Goal: Task Accomplishment & Management: Manage account settings

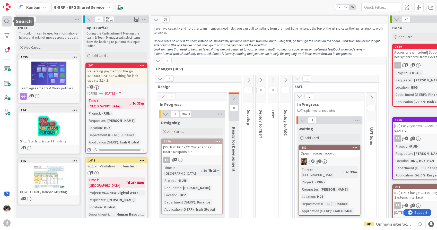
click at [10, 18] on div at bounding box center [7, 21] width 10 height 10
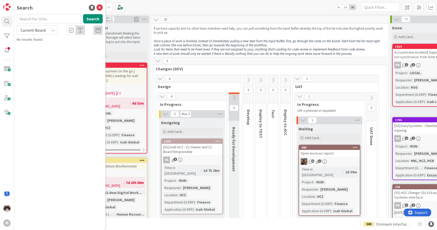
click at [44, 32] on span "Current Board" at bounding box center [33, 30] width 25 height 5
click at [40, 49] on span "All Boards" at bounding box center [46, 52] width 53 height 8
click at [37, 21] on input "text" at bounding box center [49, 18] width 64 height 9
type input "1687"
click at [48, 41] on b "G-ERP - BFG Shared Service ›" at bounding box center [44, 40] width 41 height 4
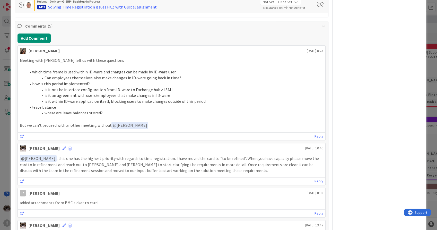
scroll to position [571, 0]
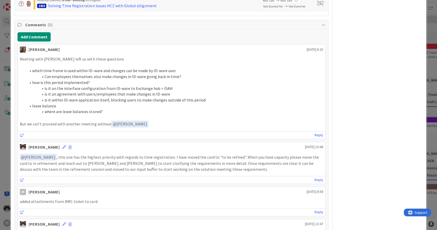
click at [166, 123] on p "But we can't proceed with another meeting without ﻿ @ [PERSON_NAME] ﻿" at bounding box center [171, 123] width 303 height 7
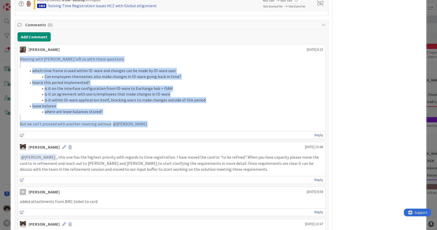
drag, startPoint x: 167, startPoint y: 123, endPoint x: 19, endPoint y: 56, distance: 162.7
click at [19, 56] on div "Meeting with [PERSON_NAME] left us with these questions which time frame is use…" at bounding box center [171, 91] width 307 height 75
copy div "Meeting with [PERSON_NAME] left us with these questions which time frame is use…"
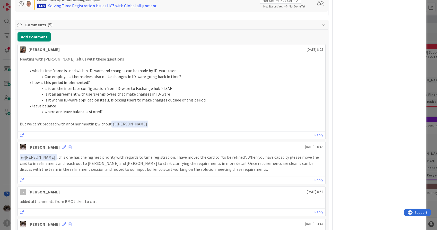
click at [214, 123] on p "But we can't proceed with another meeting without ﻿ @ [PERSON_NAME] ﻿" at bounding box center [171, 123] width 303 height 7
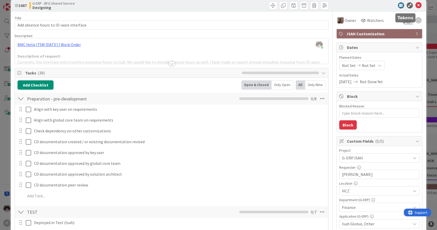
scroll to position [0, 0]
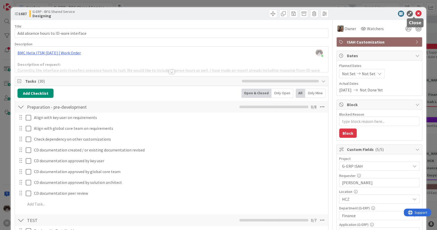
click at [415, 13] on icon at bounding box center [418, 14] width 6 height 6
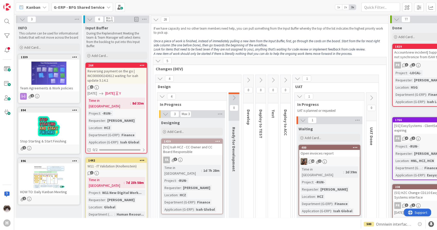
click at [92, 8] on b "G-ERP - BFG Shared Service" at bounding box center [79, 7] width 51 height 5
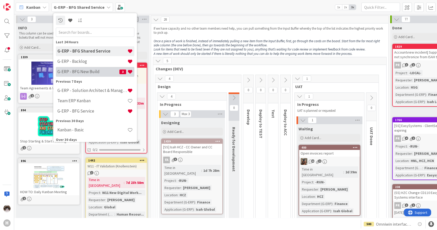
click at [97, 68] on div "G-ERP - BFG New Build 3" at bounding box center [95, 72] width 78 height 10
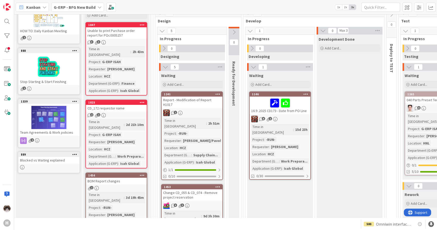
scroll to position [29, 0]
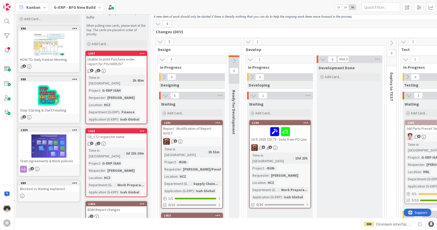
click at [197, 138] on div "1" at bounding box center [191, 141] width 61 height 7
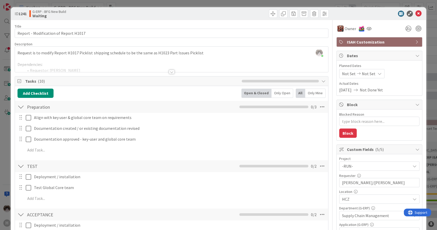
click at [169, 74] on div at bounding box center [172, 72] width 6 height 4
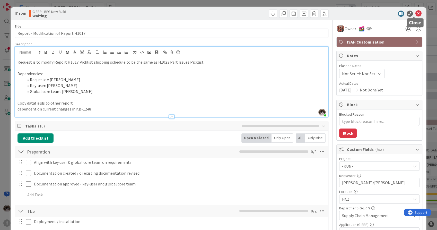
click at [415, 14] on icon at bounding box center [418, 14] width 6 height 6
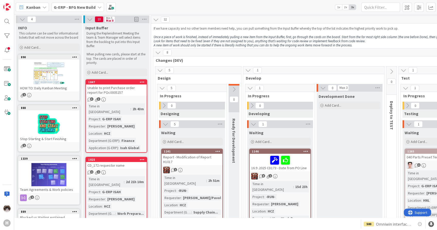
click at [75, 6] on b "G-ERP - BFG New Build" at bounding box center [75, 7] width 42 height 5
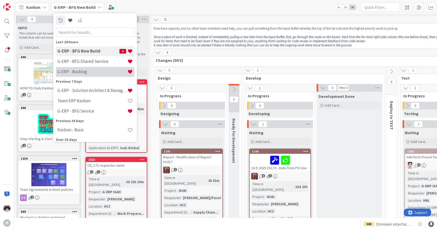
click at [91, 70] on h4 "G-ERP - Backlog" at bounding box center [92, 71] width 70 height 5
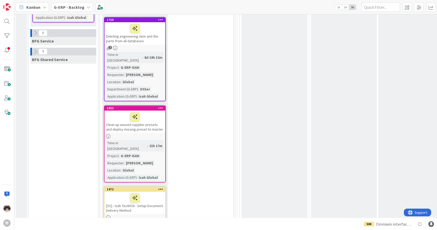
scroll to position [514, 0]
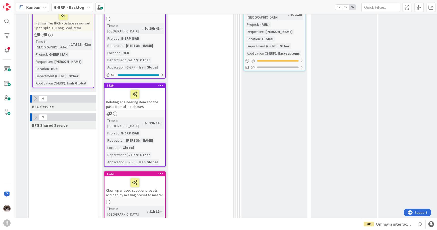
click at [31, 113] on div at bounding box center [31, 117] width 2 height 8
click at [33, 114] on icon at bounding box center [35, 117] width 6 height 6
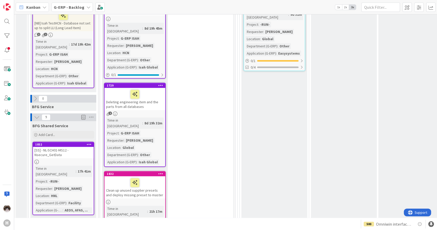
click at [82, 147] on div "[SS] - NL-SCH01-MS12 - Nsecure_GetData" at bounding box center [63, 152] width 61 height 11
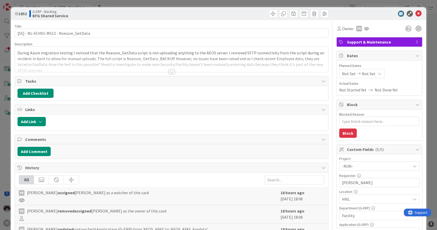
click at [171, 70] on div at bounding box center [172, 72] width 6 height 4
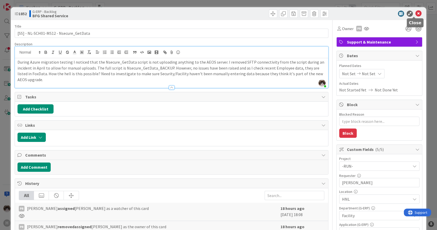
click at [415, 12] on icon at bounding box center [418, 14] width 6 height 6
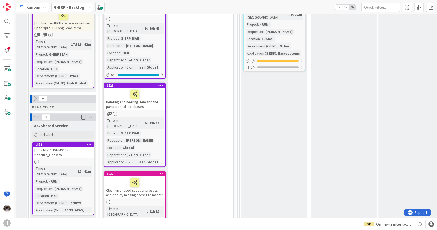
click at [90, 142] on icon at bounding box center [89, 144] width 5 height 4
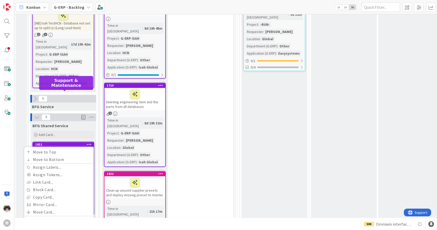
click at [75, 142] on div "1852" at bounding box center [64, 144] width 58 height 4
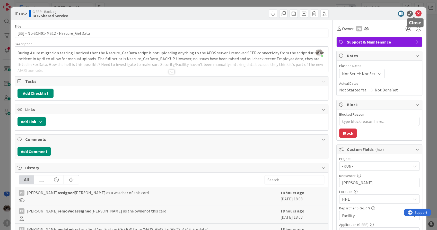
click at [415, 12] on icon at bounding box center [418, 14] width 6 height 6
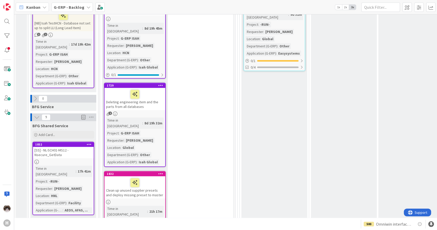
click at [89, 142] on icon at bounding box center [89, 144] width 5 height 4
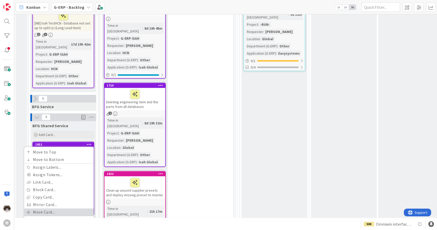
click at [54, 208] on link "Move Card..." at bounding box center [58, 211] width 69 height 7
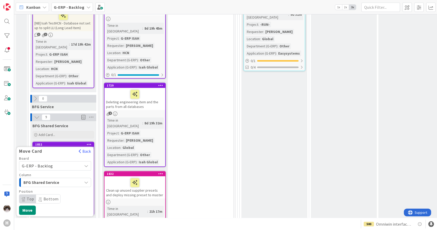
click at [75, 178] on div "BFG Shared Service" at bounding box center [52, 182] width 60 height 8
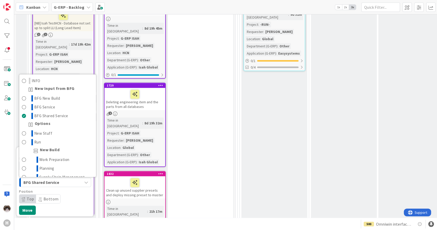
click at [72, 178] on div "BFG Shared Service" at bounding box center [52, 182] width 60 height 8
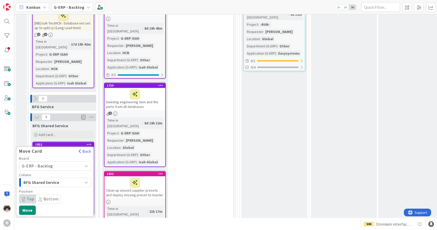
click at [72, 178] on div "BFG Shared Service" at bounding box center [52, 182] width 60 height 8
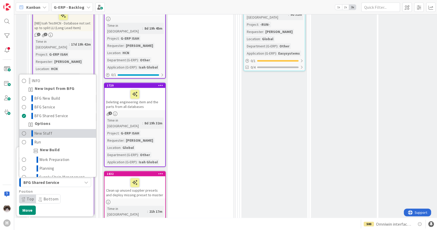
click at [70, 129] on link "New Stuff" at bounding box center [57, 133] width 77 height 9
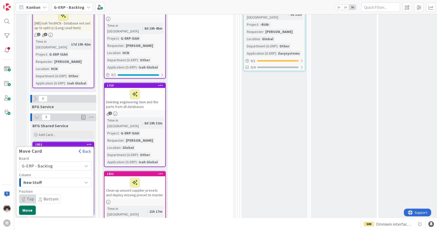
click at [27, 205] on button "Move" at bounding box center [27, 209] width 17 height 9
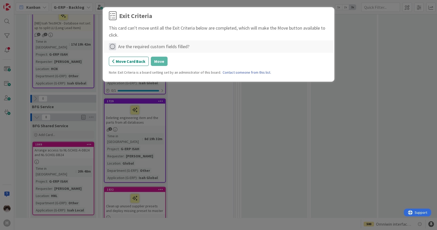
click at [114, 45] on icon at bounding box center [112, 46] width 7 height 7
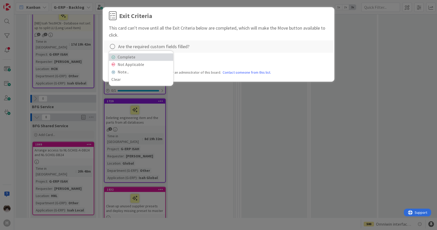
click at [134, 60] on link "Complete" at bounding box center [141, 56] width 64 height 7
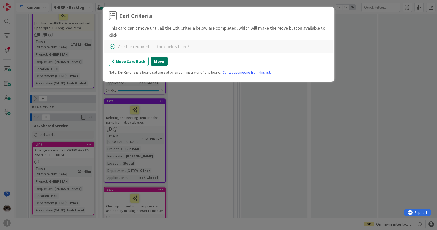
click at [156, 62] on button "Move" at bounding box center [159, 61] width 17 height 9
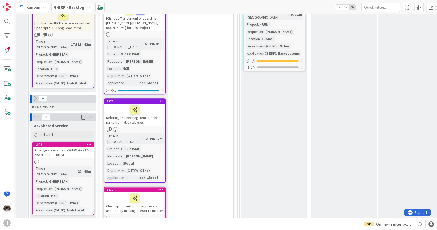
click at [79, 159] on div at bounding box center [63, 161] width 61 height 4
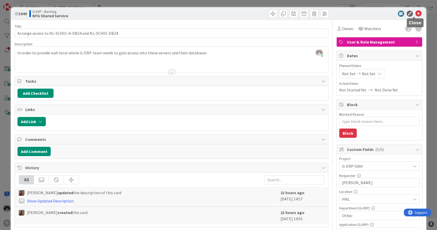
click at [415, 13] on icon at bounding box center [418, 14] width 6 height 6
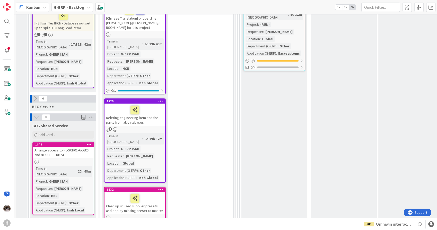
click at [80, 159] on div at bounding box center [63, 161] width 61 height 4
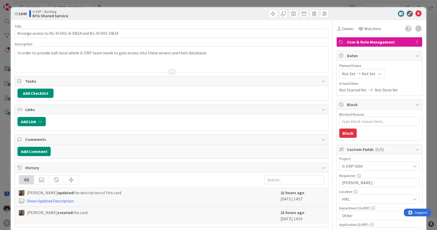
click at [263, 13] on div at bounding box center [251, 14] width 156 height 8
click at [269, 13] on span at bounding box center [273, 14] width 8 height 8
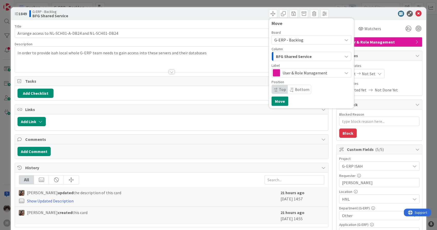
click at [309, 56] on div "BFG Shared Service" at bounding box center [308, 56] width 68 height 8
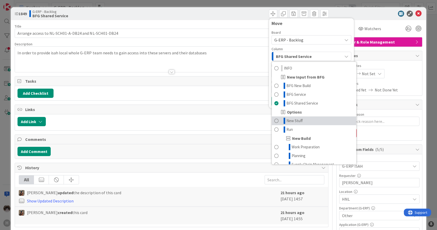
click at [304, 120] on link "New Stuff" at bounding box center [314, 120] width 84 height 9
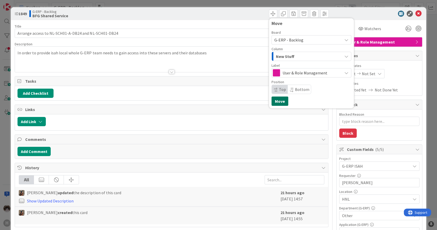
click at [277, 103] on button "Move" at bounding box center [279, 100] width 17 height 9
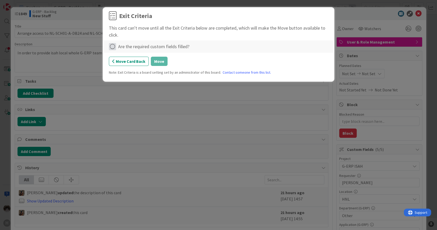
click at [114, 46] on icon at bounding box center [112, 46] width 7 height 7
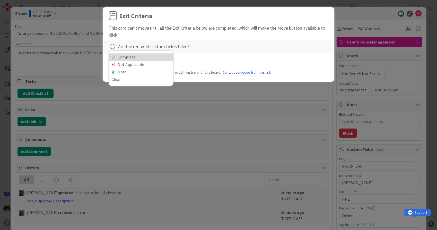
click at [124, 55] on link "Complete" at bounding box center [141, 56] width 64 height 7
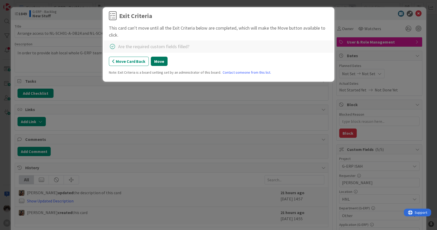
click at [164, 61] on button "Move" at bounding box center [159, 61] width 17 height 9
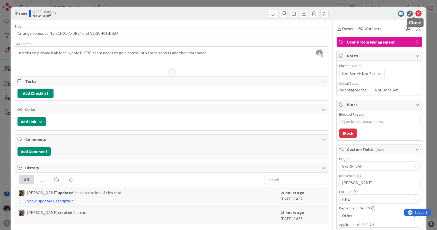
click at [416, 14] on icon at bounding box center [418, 14] width 6 height 6
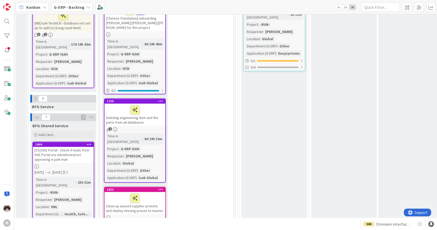
click at [79, 147] on div "[SS] HSE Portal - Check if mails from HSE Portal are whitelisted/not appearing …" at bounding box center [63, 155] width 61 height 16
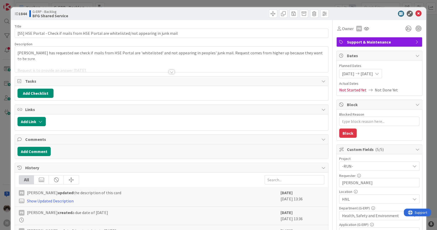
click at [185, 74] on div "Title 91 / 128 [SS] HSE Portal - Check if mails from HSE Portal are whitelisted…" at bounding box center [171, 222] width 313 height 405
click at [172, 70] on div at bounding box center [171, 65] width 313 height 13
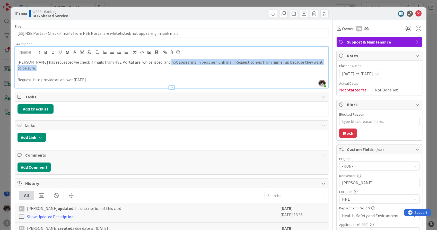
drag, startPoint x: 161, startPoint y: 64, endPoint x: 165, endPoint y: 68, distance: 5.8
click at [165, 68] on div "[PERSON_NAME] has requested we check if mails from HSE Portal are 'whitelisted'…" at bounding box center [171, 73] width 313 height 30
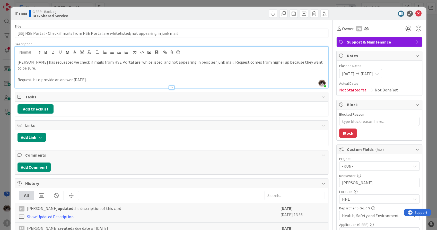
click at [190, 77] on p "Request is to provide an answer [DATE]." at bounding box center [171, 80] width 308 height 6
click at [415, 14] on icon at bounding box center [418, 14] width 6 height 6
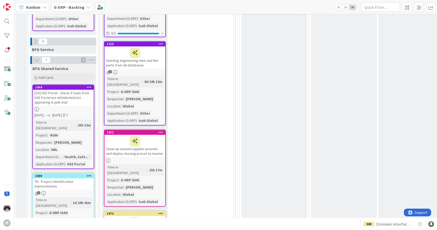
click at [75, 173] on link "1838 TR - Project identification improvements 1 Time in [GEOGRAPHIC_DATA] : 1d …" at bounding box center [63, 209] width 62 height 73
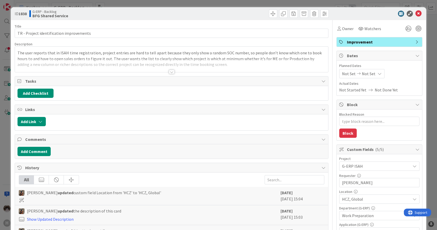
click at [172, 70] on div at bounding box center [172, 72] width 6 height 4
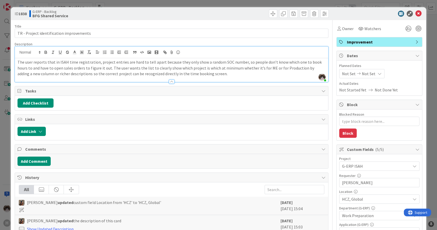
click at [366, 44] on span "Improvement" at bounding box center [380, 42] width 66 height 6
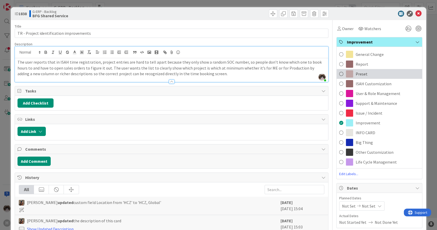
click at [369, 73] on div "Preset" at bounding box center [378, 74] width 85 height 10
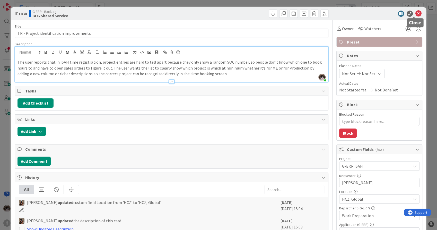
click at [415, 11] on icon at bounding box center [418, 14] width 6 height 6
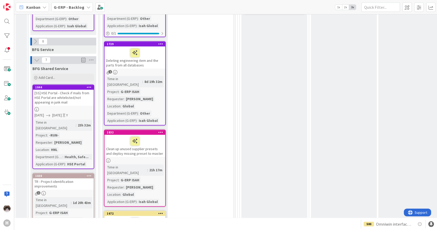
click at [91, 174] on icon at bounding box center [89, 176] width 5 height 4
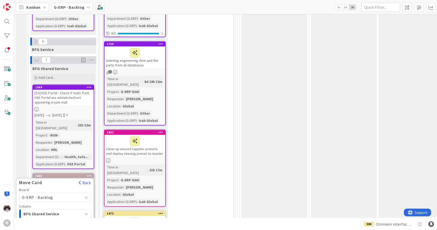
click at [63, 209] on div "BFG Shared Service" at bounding box center [52, 213] width 60 height 8
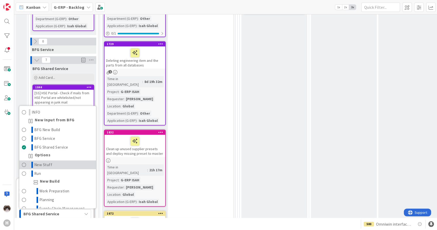
click at [63, 160] on link "New Stuff" at bounding box center [57, 164] width 77 height 9
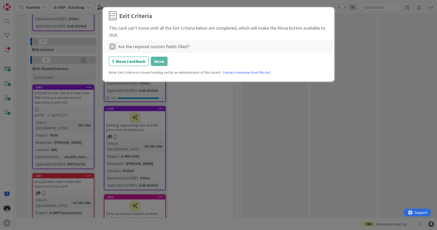
click at [111, 47] on icon at bounding box center [112, 46] width 7 height 7
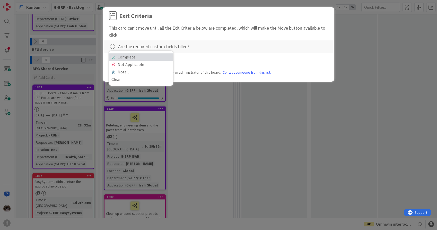
click at [140, 56] on link "Complete" at bounding box center [141, 56] width 64 height 7
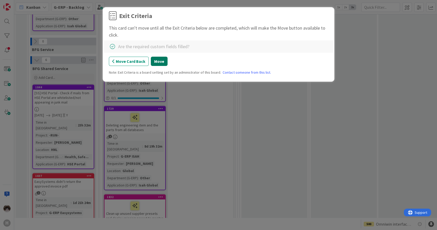
click at [159, 60] on button "Move" at bounding box center [159, 61] width 17 height 9
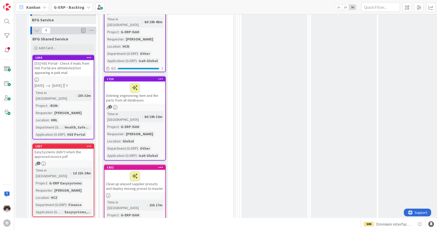
scroll to position [600, 0]
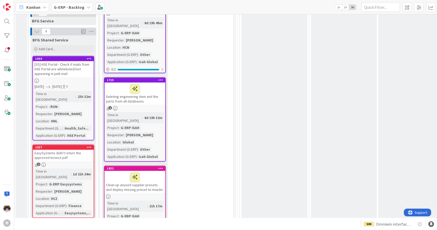
click at [74, 162] on div "1" at bounding box center [63, 164] width 61 height 4
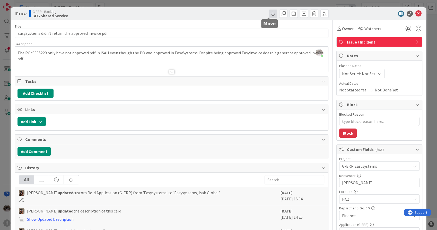
click at [269, 15] on span at bounding box center [273, 14] width 8 height 8
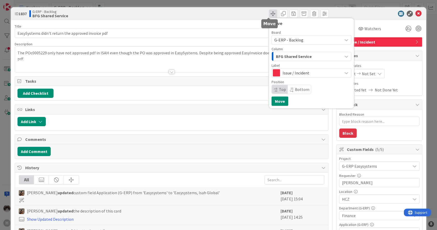
click at [269, 15] on span at bounding box center [273, 14] width 8 height 8
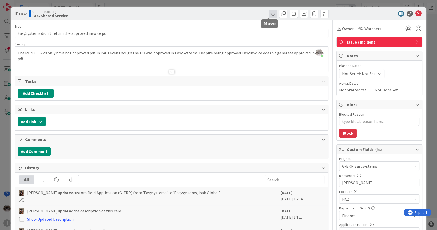
click at [269, 15] on span at bounding box center [273, 14] width 8 height 8
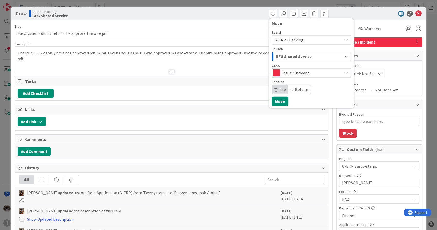
click at [313, 57] on div "BFG Shared Service" at bounding box center [308, 56] width 68 height 8
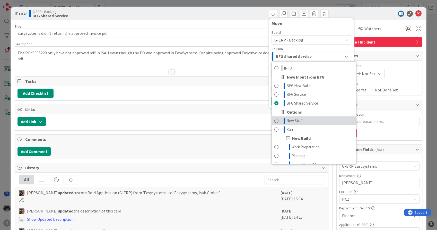
click at [311, 122] on link "New Stuff" at bounding box center [314, 120] width 84 height 9
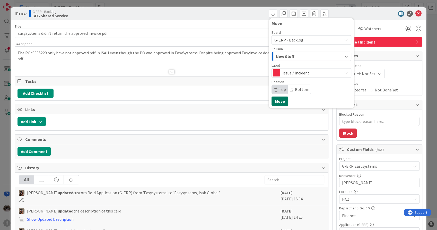
click at [277, 101] on button "Move" at bounding box center [279, 100] width 17 height 9
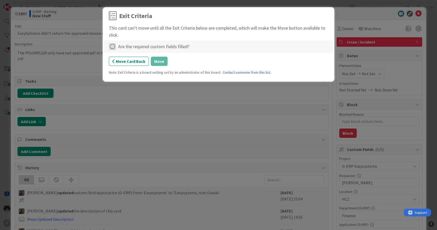
click at [111, 45] on icon at bounding box center [112, 46] width 7 height 7
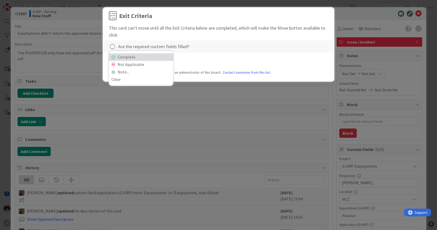
click at [119, 55] on link "Complete" at bounding box center [141, 56] width 64 height 7
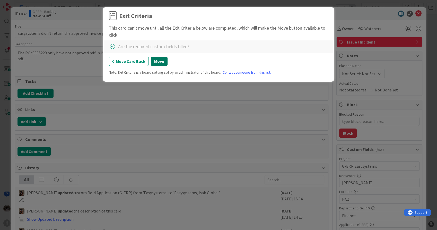
drag, startPoint x: 158, startPoint y: 61, endPoint x: 202, endPoint y: 57, distance: 43.6
click at [202, 57] on div "Move Card Back Move" at bounding box center [218, 61] width 219 height 9
click at [140, 62] on button "Move Card Back" at bounding box center [129, 61] width 40 height 9
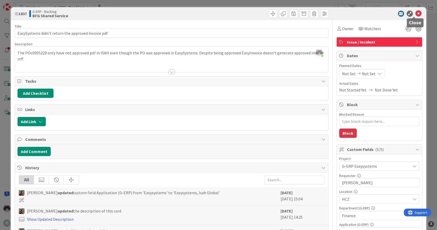
click at [415, 12] on icon at bounding box center [418, 14] width 6 height 6
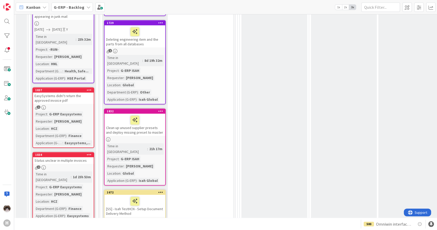
click at [76, 165] on div "2" at bounding box center [63, 167] width 61 height 4
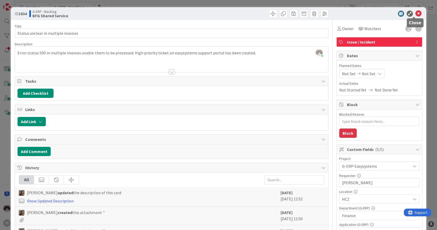
click at [415, 15] on icon at bounding box center [418, 14] width 6 height 6
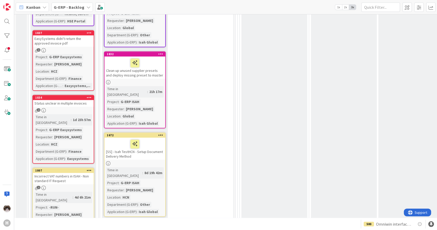
click at [79, 173] on div "Incorrect VAT numbers in ISAH - Non standard IT Request" at bounding box center [63, 178] width 61 height 11
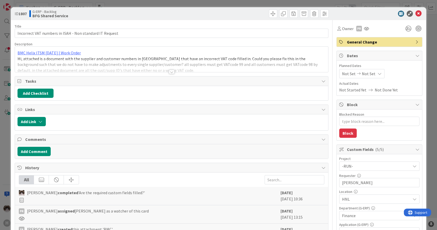
click at [179, 71] on div at bounding box center [171, 65] width 313 height 13
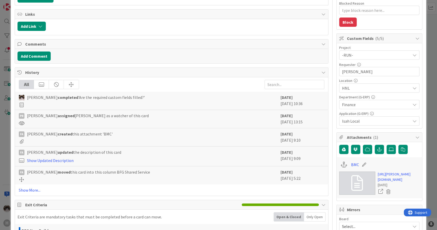
scroll to position [114, 0]
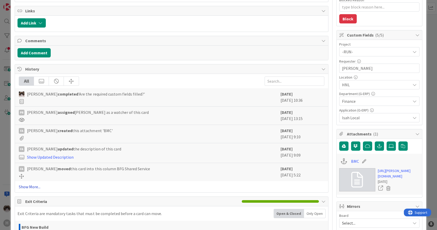
click at [30, 188] on link "Show More..." at bounding box center [171, 186] width 305 height 6
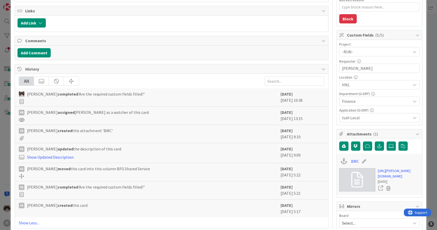
scroll to position [0, 0]
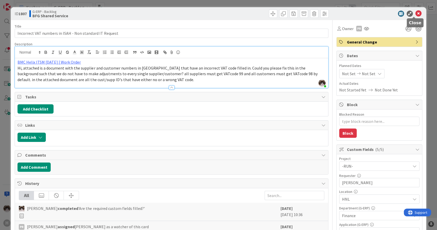
click at [415, 14] on icon at bounding box center [418, 14] width 6 height 6
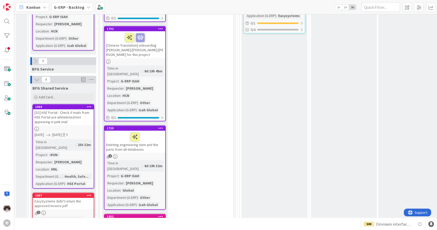
scroll to position [543, 0]
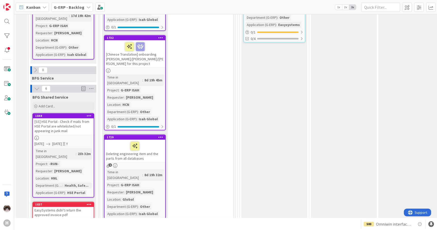
click at [89, 114] on icon at bounding box center [89, 116] width 5 height 4
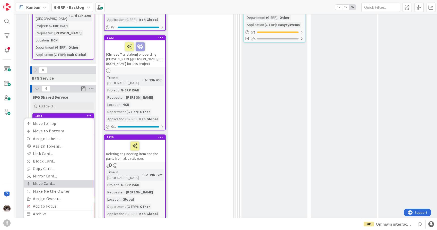
click at [53, 179] on link "Move Card..." at bounding box center [58, 182] width 69 height 7
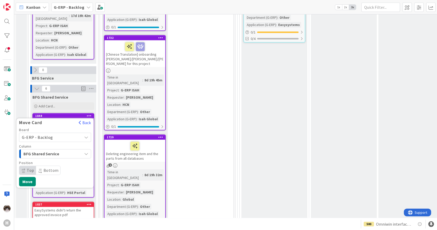
click at [73, 149] on div "BFG Shared Service" at bounding box center [52, 153] width 60 height 8
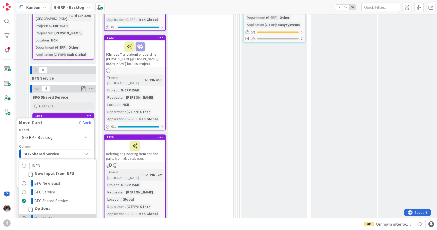
click at [58, 213] on link "New Stuff" at bounding box center [57, 217] width 77 height 9
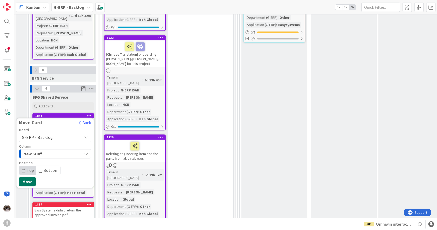
click at [29, 177] on button "Move" at bounding box center [27, 181] width 17 height 9
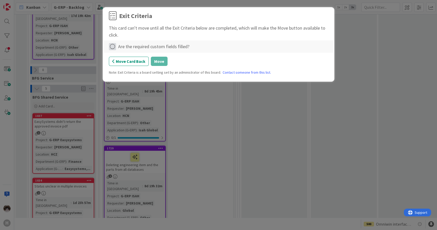
click at [113, 48] on icon at bounding box center [112, 46] width 7 height 7
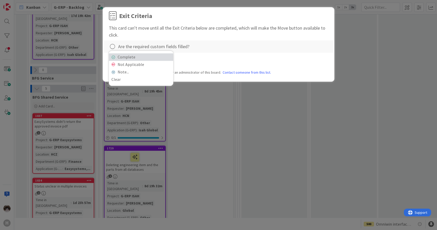
click at [128, 58] on link "Complete" at bounding box center [141, 56] width 64 height 7
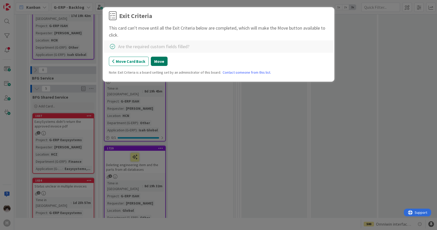
click at [161, 63] on button "Move" at bounding box center [159, 61] width 17 height 9
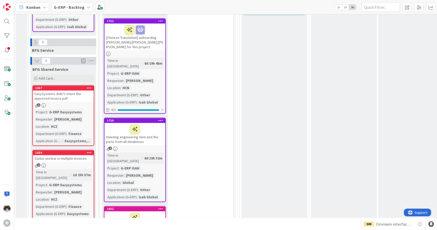
scroll to position [571, 0]
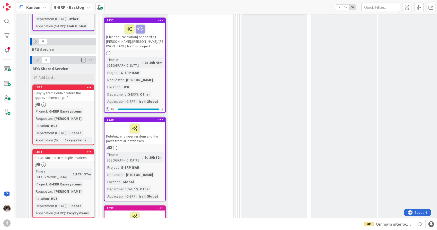
click at [83, 168] on div "Time in Column : 1d 23h 57m Project : G-ERP Easysystems Requester : [PERSON_NAM…" at bounding box center [63, 191] width 58 height 47
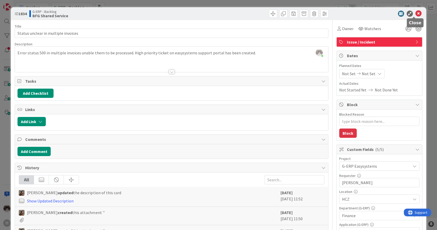
click at [415, 14] on icon at bounding box center [418, 14] width 6 height 6
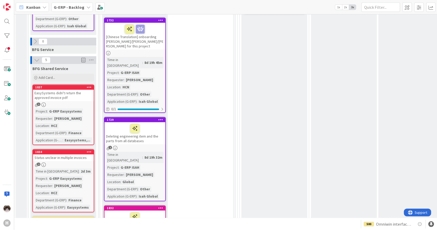
click at [69, 115] on div "[PERSON_NAME]" at bounding box center [68, 118] width 30 height 6
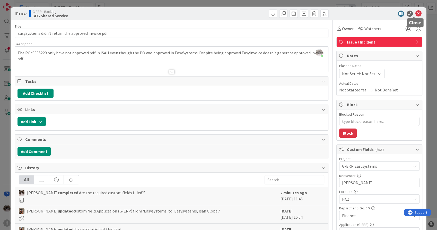
click at [415, 13] on icon at bounding box center [418, 14] width 6 height 6
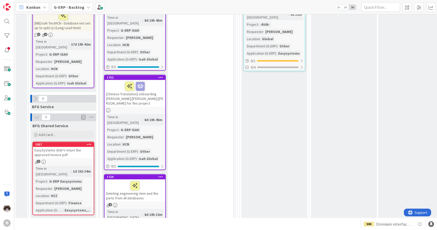
scroll to position [571, 0]
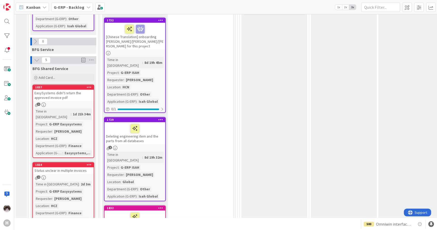
click at [83, 181] on div "Time in Column : 2d 3m Project : G-ERP Easysystems Requester : [PERSON_NAME] Lo…" at bounding box center [63, 202] width 58 height 42
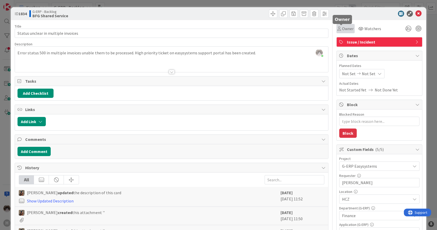
click at [346, 28] on span "Owner" at bounding box center [348, 28] width 12 height 6
type textarea "x"
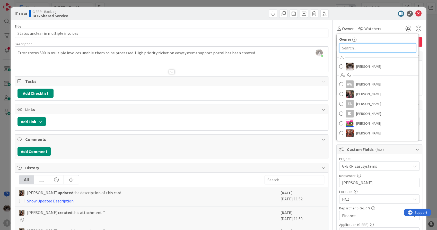
click at [363, 50] on input "text" at bounding box center [377, 47] width 77 height 9
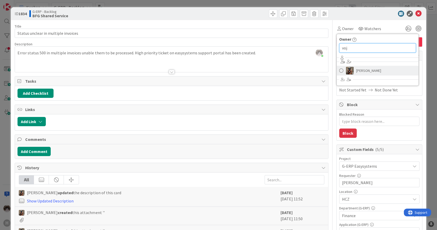
type input "voj"
click at [366, 69] on span "[PERSON_NAME]" at bounding box center [368, 71] width 25 height 8
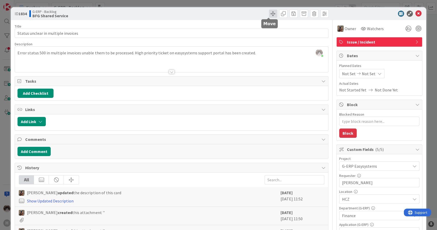
click at [269, 15] on span at bounding box center [273, 14] width 8 height 8
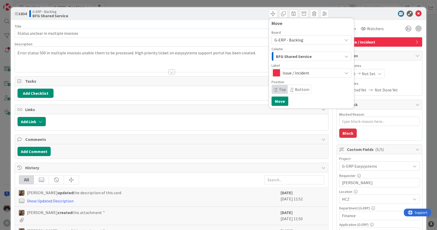
click at [300, 56] on span "BFG Shared Service" at bounding box center [294, 56] width 36 height 7
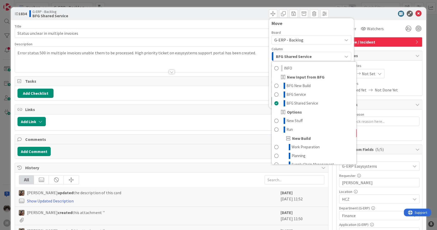
click at [315, 42] on span "G-ERP - Backlog" at bounding box center [306, 39] width 65 height 7
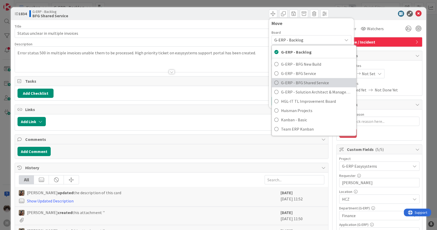
click at [320, 84] on span "G-ERP - BFG Shared Service" at bounding box center [317, 83] width 73 height 8
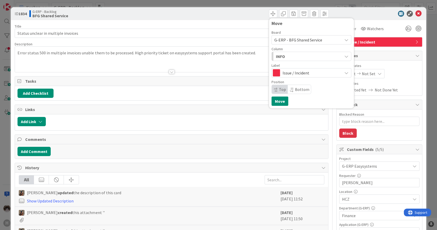
click at [306, 57] on div "INFO" at bounding box center [308, 56] width 68 height 8
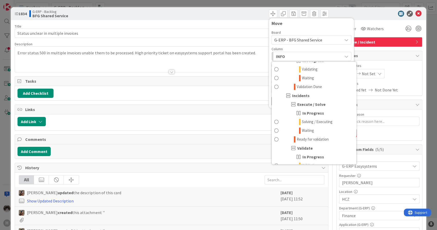
scroll to position [400, 0]
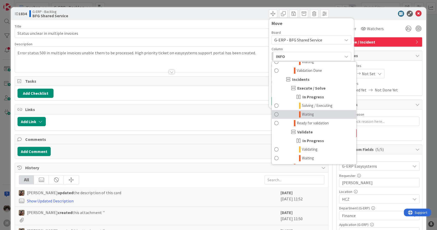
click at [319, 111] on link "Waiting" at bounding box center [314, 114] width 84 height 9
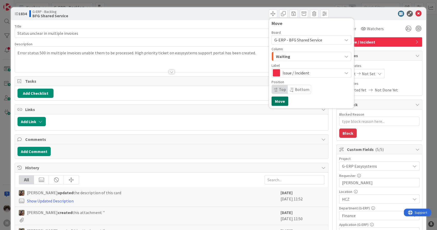
click at [275, 101] on button "Move" at bounding box center [279, 100] width 17 height 9
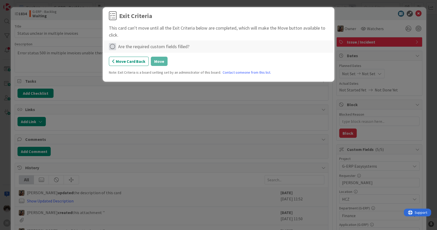
click at [110, 46] on icon at bounding box center [112, 46] width 7 height 7
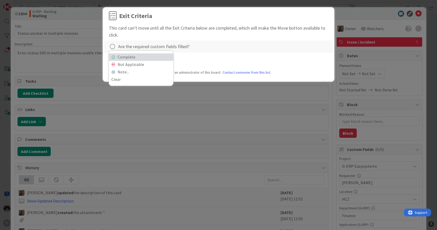
click at [148, 58] on link "Complete" at bounding box center [141, 56] width 64 height 7
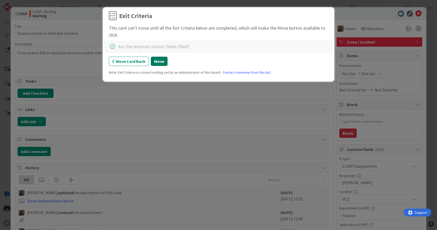
click at [162, 64] on button "Move" at bounding box center [159, 61] width 17 height 9
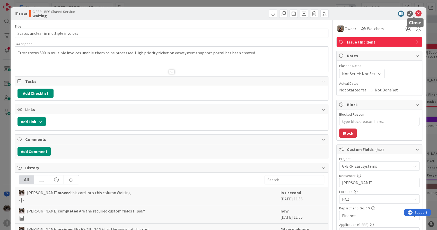
click at [415, 15] on icon at bounding box center [418, 14] width 6 height 6
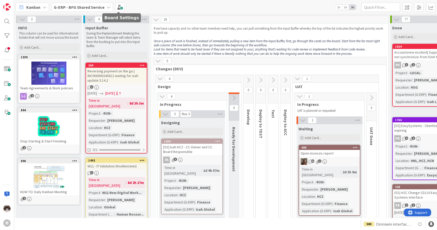
click at [95, 6] on b "G-ERP - BFG Shared Service" at bounding box center [79, 7] width 51 height 5
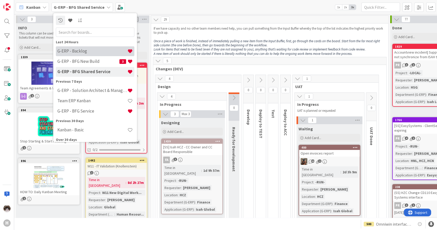
click at [92, 51] on h4 "G-ERP - Backlog" at bounding box center [92, 51] width 70 height 5
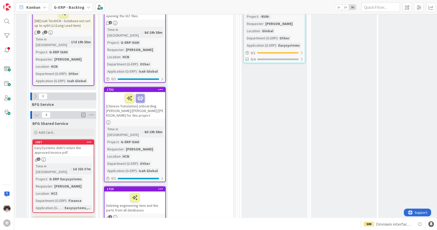
scroll to position [514, 0]
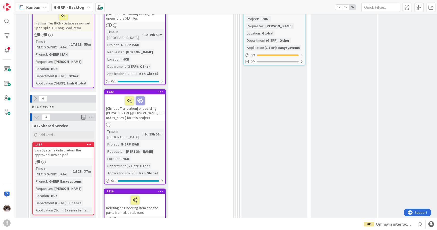
click at [90, 142] on icon at bounding box center [89, 144] width 5 height 4
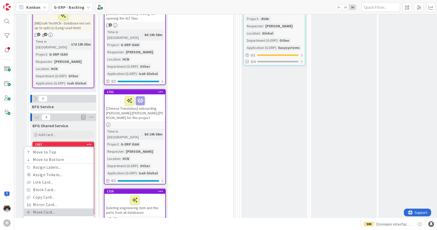
click at [50, 208] on link "Move Card..." at bounding box center [58, 211] width 69 height 7
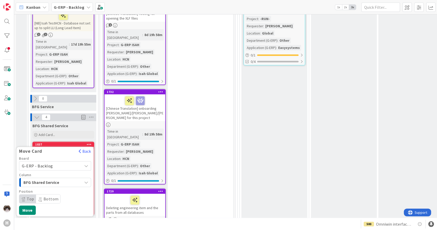
click at [68, 162] on span "G-ERP - Backlog" at bounding box center [51, 165] width 58 height 7
click at [70, 161] on div "G-ERP - Backlog" at bounding box center [55, 165] width 72 height 9
click at [59, 148] on div "Move Card Back" at bounding box center [54, 152] width 77 height 8
click at [63, 178] on div "BFG Shared Service" at bounding box center [52, 182] width 60 height 8
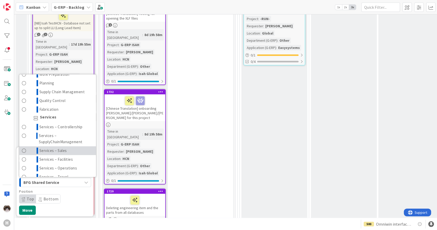
scroll to position [29, 0]
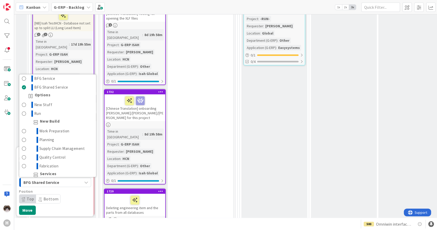
click at [62, 179] on span "BFG Shared Service" at bounding box center [42, 182] width 39 height 7
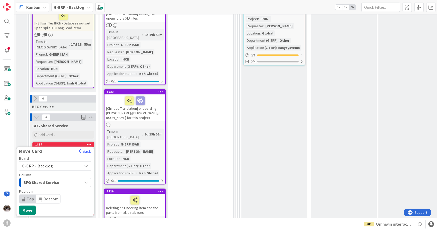
click at [70, 162] on span "G-ERP - Backlog" at bounding box center [51, 165] width 58 height 7
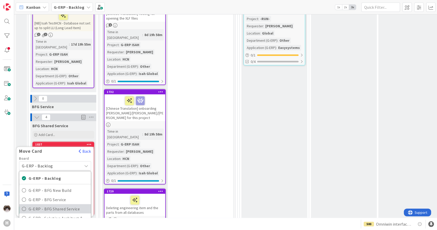
click at [71, 204] on link "G-ERP - BFG Shared Service" at bounding box center [54, 208] width 71 height 9
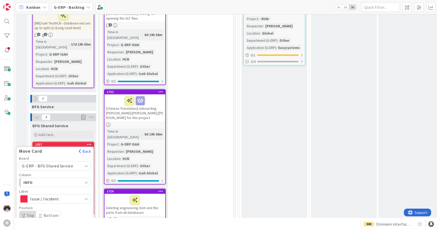
click at [62, 178] on div "INFO" at bounding box center [52, 182] width 60 height 8
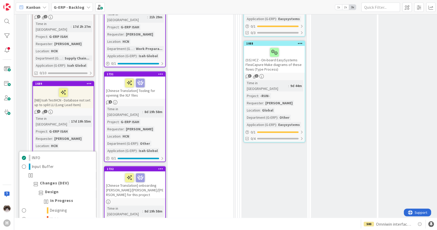
scroll to position [371, 0]
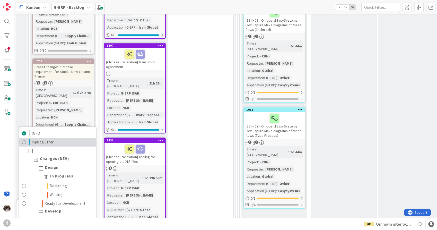
click at [58, 138] on link "Input Buffer" at bounding box center [57, 142] width 77 height 9
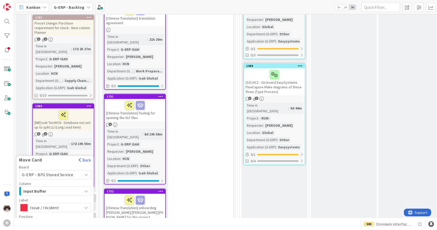
scroll to position [457, 0]
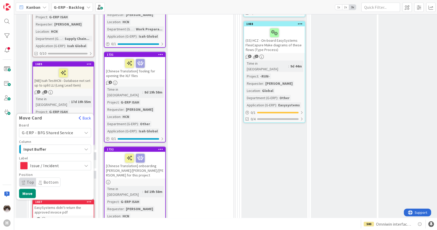
click at [44, 177] on span "Bottom" at bounding box center [48, 181] width 24 height 9
click at [31, 188] on button "Move" at bounding box center [27, 192] width 17 height 9
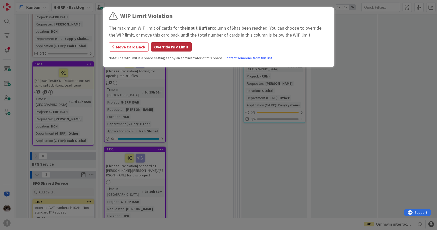
click at [173, 47] on button "Override WIP Limit" at bounding box center [171, 46] width 41 height 9
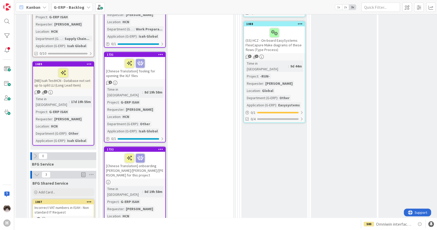
click at [71, 10] on span "G-ERP - Backlog" at bounding box center [69, 7] width 31 height 6
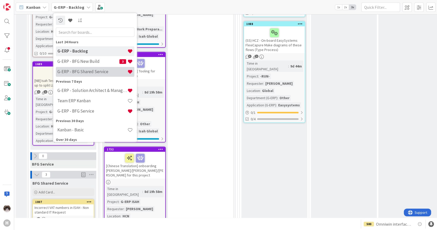
click at [93, 72] on h4 "G-ERP - BFG Shared Service" at bounding box center [92, 71] width 70 height 5
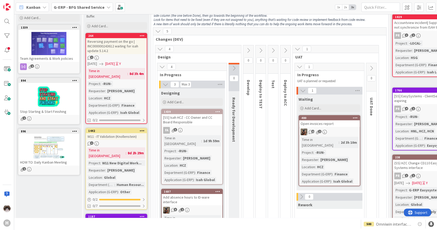
scroll to position [21, 0]
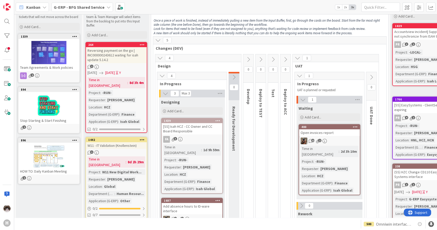
click at [89, 10] on span "G-ERP - BFG Shared Service" at bounding box center [79, 7] width 51 height 6
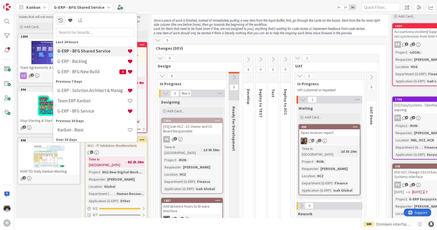
click at [98, 63] on h4 "G-ERP - Backlog" at bounding box center [92, 61] width 70 height 5
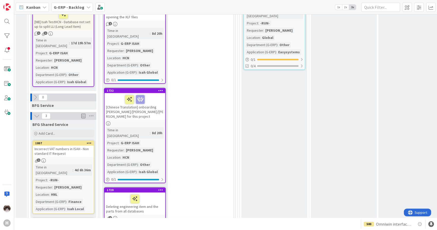
scroll to position [514, 0]
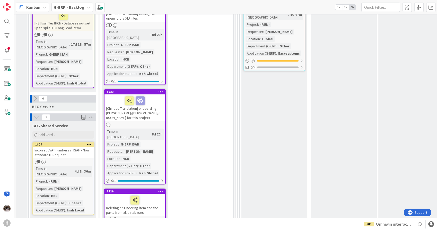
click at [86, 165] on div "Time in Column : 4d 6h 36m Project : -RUN- Requester : [PERSON_NAME] Location :…" at bounding box center [63, 188] width 58 height 47
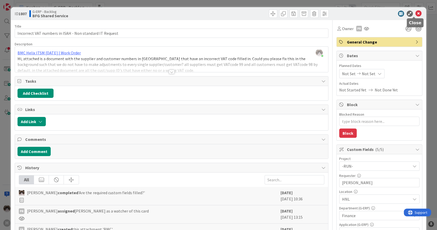
click at [415, 14] on icon at bounding box center [418, 14] width 6 height 6
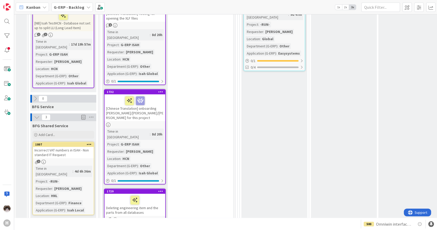
click at [91, 142] on icon at bounding box center [89, 144] width 5 height 4
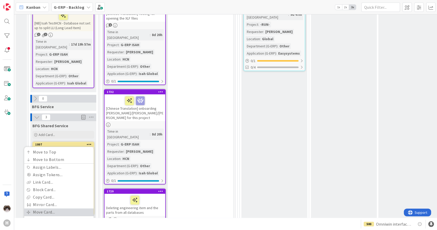
click at [52, 208] on link "Move Card..." at bounding box center [58, 211] width 69 height 7
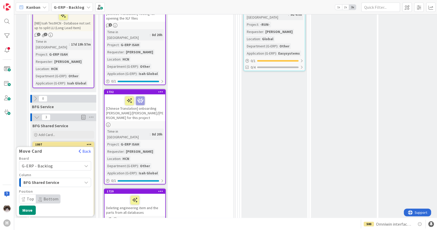
click at [68, 178] on div "BFG Shared Service" at bounding box center [52, 182] width 60 height 8
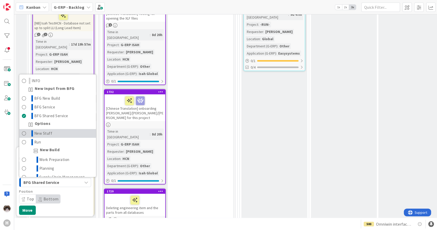
click at [68, 129] on link "New Stuff" at bounding box center [57, 133] width 77 height 9
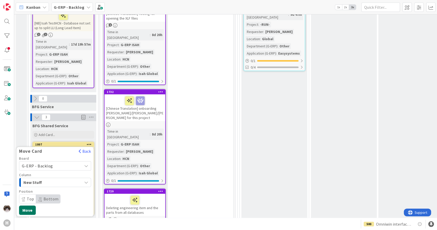
click at [29, 205] on button "Move" at bounding box center [27, 209] width 17 height 9
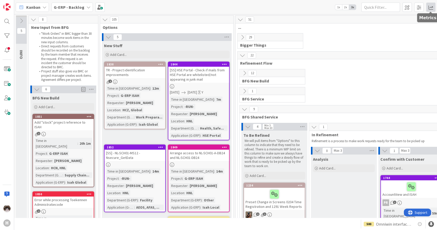
click at [429, 5] on span at bounding box center [430, 7] width 9 height 9
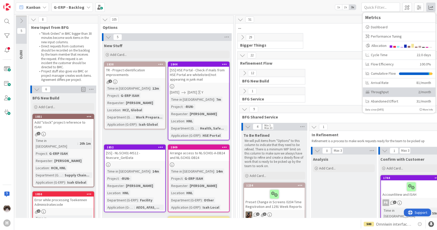
click at [391, 88] on div "Throughput 2/month" at bounding box center [398, 91] width 73 height 9
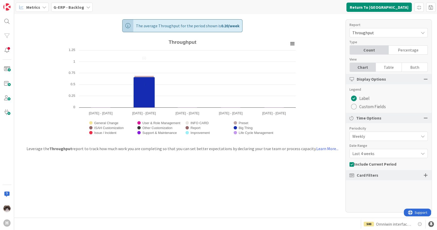
click at [71, 7] on b "G-ERP - Backlog" at bounding box center [68, 7] width 31 height 5
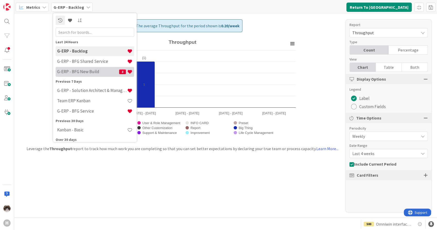
click at [87, 70] on h4 "G-ERP - BFG New Build" at bounding box center [88, 71] width 62 height 5
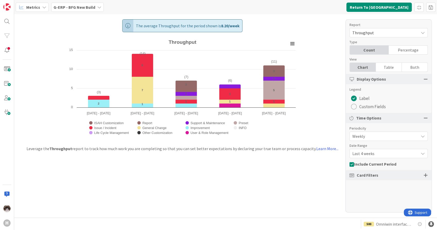
click at [378, 153] on span "Last 4 weeks" at bounding box center [384, 153] width 64 height 7
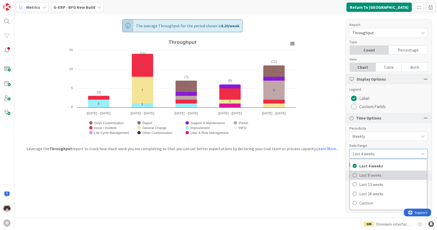
click at [376, 173] on span "Last 8 weeks" at bounding box center [391, 175] width 65 height 8
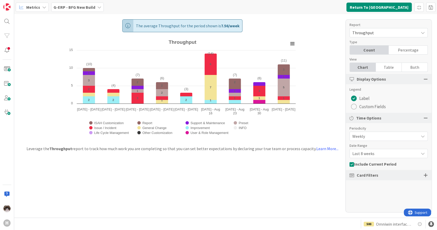
click at [297, 180] on div "The average Throughput for the period shown is 7.56 / week Created with Highcha…" at bounding box center [225, 115] width 422 height 203
click at [93, 7] on b "G-ERP - BFG New Build" at bounding box center [74, 7] width 42 height 5
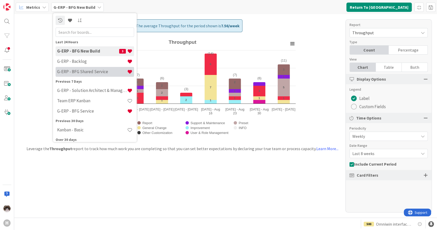
click at [97, 70] on h4 "G-ERP - BFG Shared Service" at bounding box center [92, 71] width 70 height 5
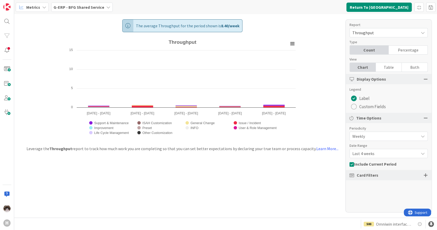
click at [376, 151] on span "Last 4 weeks" at bounding box center [384, 153] width 64 height 7
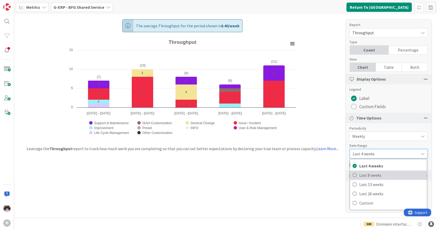
click at [376, 174] on span "Last 8 weeks" at bounding box center [391, 175] width 65 height 8
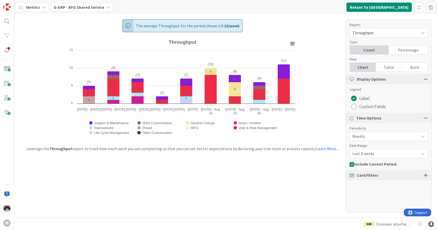
click at [302, 182] on div "The average Throughput for the period shown is 7.22 / week Created with Highcha…" at bounding box center [225, 115] width 422 height 203
click at [365, 151] on span "Last 8 weeks" at bounding box center [384, 153] width 64 height 7
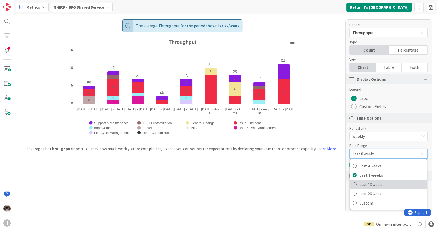
click at [371, 181] on span "Last 13 weeks" at bounding box center [391, 184] width 65 height 8
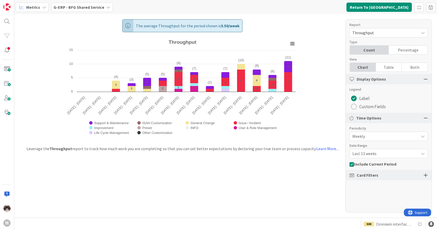
click at [322, 119] on div "The average Throughput for the period shown is 5.50 / week Created with Highcha…" at bounding box center [225, 115] width 422 height 203
click at [98, 5] on b "G-ERP - BFG Shared Service" at bounding box center [78, 7] width 51 height 5
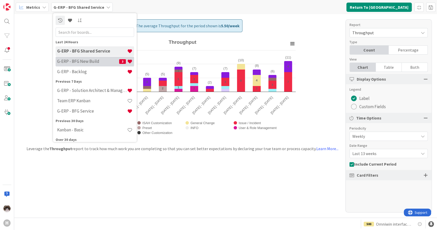
click at [96, 59] on h4 "G-ERP - BFG New Build" at bounding box center [88, 61] width 62 height 5
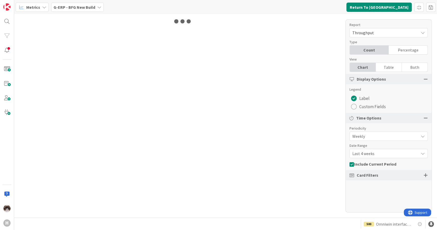
click at [379, 155] on span "Last 4 weeks" at bounding box center [384, 153] width 64 height 7
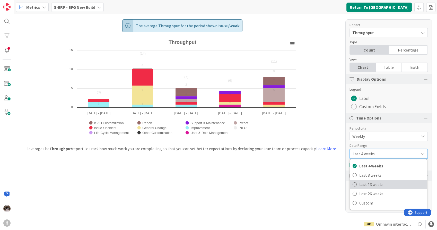
click at [374, 183] on span "Last 13 weeks" at bounding box center [391, 184] width 65 height 8
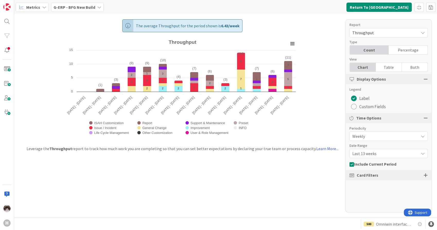
click at [86, 10] on div "G-ERP - BFG New Build" at bounding box center [77, 7] width 52 height 9
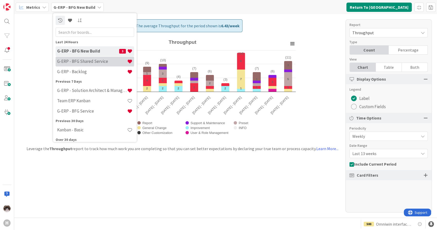
click at [93, 60] on h4 "G-ERP - BFG Shared Service" at bounding box center [92, 61] width 70 height 5
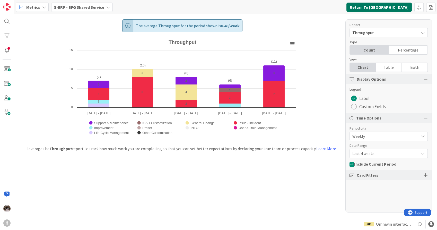
click at [392, 8] on button "Return To [GEOGRAPHIC_DATA]" at bounding box center [378, 7] width 65 height 9
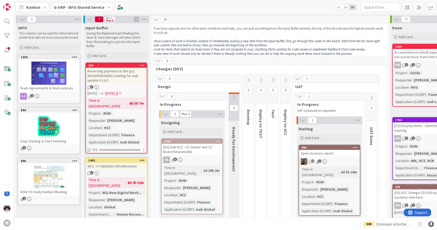
click at [85, 8] on b "G-ERP - BFG Shared Service" at bounding box center [79, 7] width 51 height 5
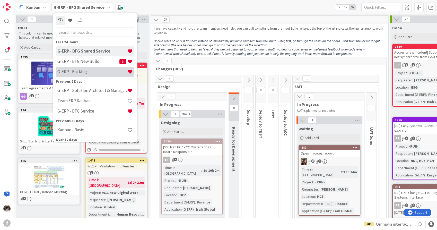
click at [88, 72] on h4 "G-ERP - Backlog" at bounding box center [92, 71] width 70 height 5
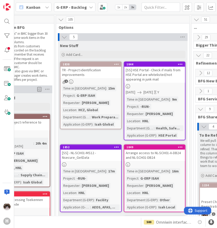
scroll to position [0, 46]
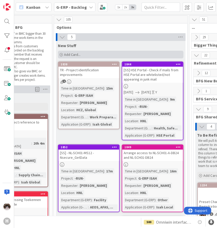
click at [79, 53] on span "Add Card..." at bounding box center [72, 54] width 16 height 5
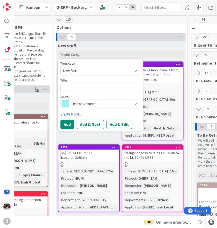
click at [94, 105] on span "Improvement" at bounding box center [99, 103] width 57 height 7
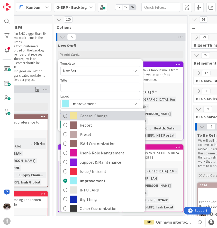
click at [103, 117] on span "General Change" at bounding box center [111, 116] width 63 height 8
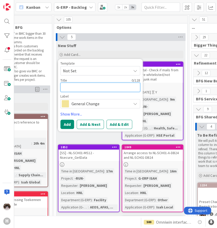
click at [92, 87] on textarea at bounding box center [100, 87] width 80 height 9
type textarea "x"
type textarea "V"
type textarea "x"
type textarea "Va"
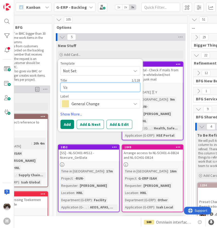
type textarea "x"
type textarea "Val"
type textarea "x"
type textarea "Vali"
type textarea "x"
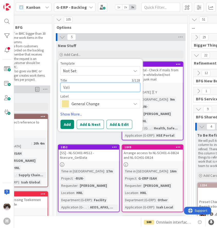
type textarea "Valid"
type textarea "x"
type textarea "Valida"
type textarea "x"
type textarea "Validat"
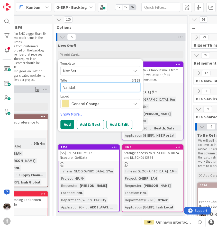
type textarea "x"
type textarea "Validate"
type textarea "x"
type textarea "Validate"
type textarea "x"
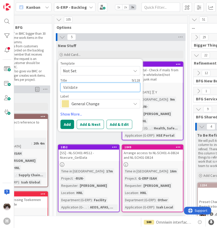
type textarea "Validate I"
type textarea "x"
type textarea "Validate Is"
type textarea "x"
type textarea "Validate Isa"
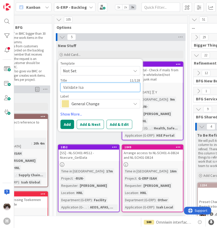
type textarea "x"
type textarea "Validate Isah"
type textarea "x"
type textarea "Validate Isah"
type textarea "x"
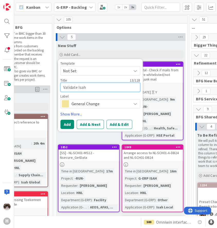
type textarea "Validate Isah F"
type textarea "x"
type textarea "Validate Isah Fa"
type textarea "x"
type textarea "Validate Isah Fan"
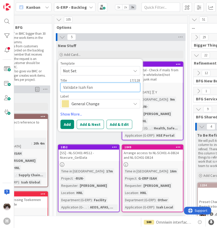
type textarea "x"
type textarea "Validate Isah Fanc"
type textarea "x"
type textarea "Validate [PERSON_NAME]"
type textarea "x"
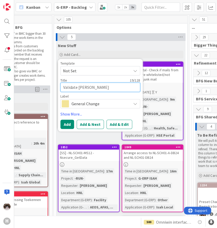
type textarea "Validate Isah Fanc"
type textarea "x"
type textarea "Validate Isah Fan"
type textarea "x"
type textarea "Validate Isah Fa"
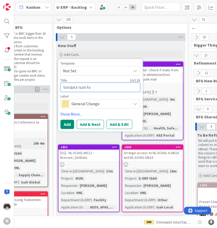
type textarea "x"
type textarea "Validate Isah F"
type textarea "x"
type textarea "Validate Isah Fi"
type textarea "x"
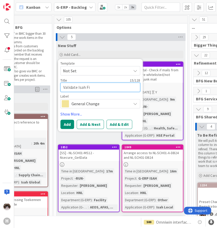
type textarea "Validate Isah Fin"
type textarea "x"
type textarea "Validate [PERSON_NAME]"
type textarea "x"
type textarea "Validate [PERSON_NAME]"
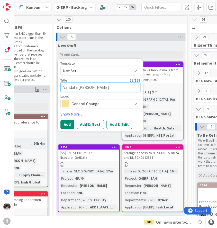
type textarea "x"
type textarea "Validate [PERSON_NAME]"
type textarea "x"
type textarea "Validate Isah Finance"
type textarea "x"
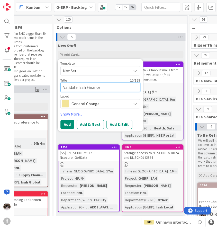
type textarea "Validate Isah Finance o"
type textarea "x"
type textarea "Validate Isah Finance on"
type textarea "x"
type textarea "Validate Isah Finance on"
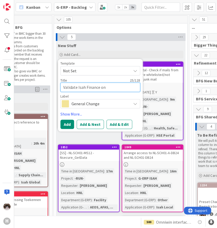
type textarea "x"
type textarea "Validate Isah Finance on A"
type textarea "x"
type textarea "Validate Isah Finance on AV"
type textarea "x"
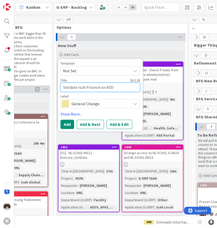
type textarea "Validate Isah Finance on AVD"
type textarea "x"
type textarea "Validate Isah Finance on AVD +"
type textarea "x"
type textarea "Validate Isah Finance on AVD +"
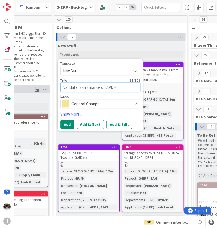
type textarea "x"
type textarea "Validate Isah Finance on AVD + P"
type textarea "x"
type textarea "Validate Isah Finance on AVD + Pe"
type textarea "x"
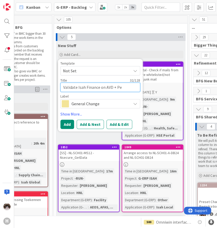
type textarea "Validate Isah Finance on AVD + Per"
type textarea "x"
type textarea "Validate Isah Finance on AVD + Perfo"
type textarea "x"
type textarea "Validate Isah Finance on AVD + Perfor"
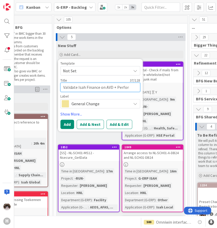
type textarea "x"
type textarea "Validate Isah Finance on AVD + Perform"
type textarea "x"
type textarea "Validate Isah Finance on AVD + Performa"
type textarea "x"
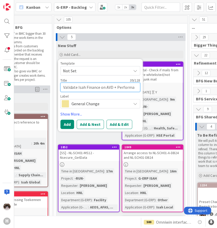
type textarea "Validate Isah Finance on AVD + Performan"
type textarea "x"
type textarea "Validate Isah Finance on AVD + Performanc"
type textarea "x"
type textarea "Validate Isah Finance on AVD + Performance"
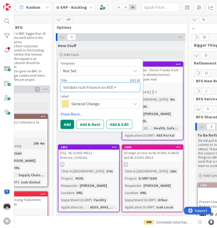
type textarea "x"
type textarea "Validate Isah Finance on AVD + Performance"
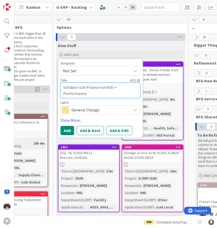
type textarea "x"
type textarea "Validate Isah Finance on AVD + Performance o"
type textarea "x"
type textarea "Validate Isah Finance on AVD + Performance"
type textarea "x"
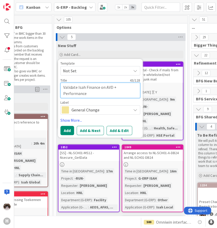
type textarea "Validate Isah Finance on AVD + Performance L"
type textarea "x"
type textarea "Validate Isah Finance on AVD + Performance Lc"
type textarea "x"
type textarea "Validate Isah Finance on AVD + Performance Lca"
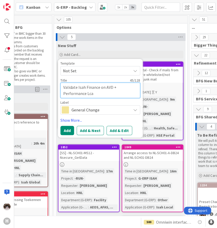
type textarea "x"
type textarea "Validate Isah Finance on AVD + Performance Lcao"
type textarea "x"
type textarea "Validate Isah Finance on AVD + Performance Lcaol"
type textarea "x"
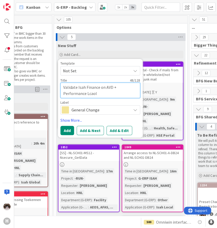
type textarea "Validate Isah Finance on AVD + Performance Lcao"
type textarea "x"
type textarea "Validate Isah Finance on AVD + Performance Lca"
type textarea "x"
type textarea "Validate Isah Finance on AVD + Performance Lc"
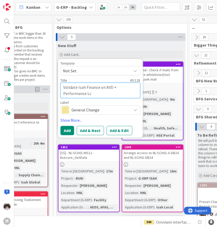
type textarea "x"
type textarea "Validate Isah Finance on AVD + Performance L"
type textarea "x"
type textarea "Validate Isah Finance on AVD + Performance"
type textarea "x"
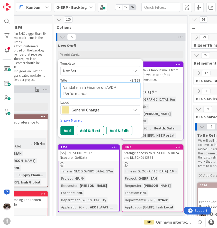
type textarea "Validate Isah Finance on AVD + Performance"
type textarea "x"
type textarea "Validate Isah Finance on AVD + Performanc"
type textarea "x"
type textarea "Validate Isah Finance on AVD + Performan"
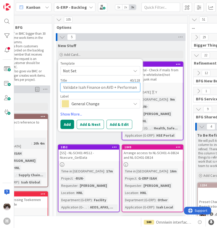
type textarea "x"
type textarea "Validate Isah Finance on AVD + Performa"
type textarea "x"
type textarea "Validate Isah Finance on AVD + Perform"
type textarea "x"
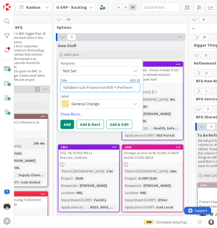
type textarea "Validate Isah Finance on AVD + Perfor"
type textarea "x"
type textarea "Validate Isah Finance on AVD + Perfo"
type textarea "x"
type textarea "Validate Isah Finance on AVD + Perf"
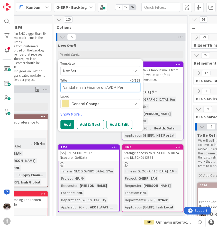
type textarea "x"
type textarea "Validate Isah Finance on AVD + Per"
type textarea "x"
type textarea "Validate Isah Finance on AVD + Pe"
type textarea "x"
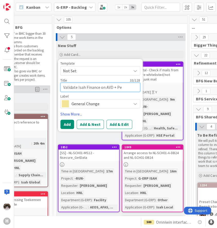
type textarea "Validate Isah Finance on AVD + P"
type textarea "x"
type textarea "Validate Isah Finance on AVD +"
type textarea "x"
type textarea "Validate Isah Finance on AVD +"
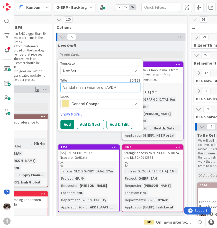
type textarea "x"
type textarea "Validate Isah Finance on AVD"
type textarea "x"
type textarea "Validate Isah Finance on AVD"
type textarea "x"
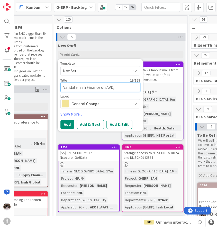
type textarea "Validate Isah Finance on AVD,"
type textarea "x"
type textarea "Validate Isah Finance on AVD, R"
type textarea "x"
type textarea "Validate Isah Finance on AVD, RD"
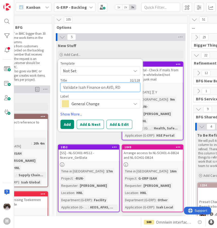
type textarea "x"
type textarea "Validate Isah Finance on AVD, RDS"
type textarea "x"
type textarea "Validate Isah Finance on AVD, RD"
type textarea "x"
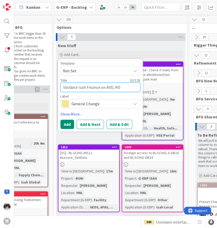
type textarea "Validate Isah Finance on AVD, R"
type textarea "x"
type textarea "Validate Isah Finance on AVD,"
type textarea "x"
type textarea "Validate Isah Finance on AVD,"
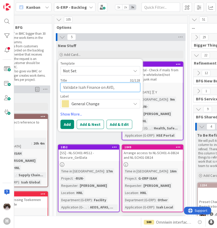
type textarea "x"
type textarea "Validate Isah Finance on AVD"
type textarea "x"
type textarea "Validate Isah Finance on AV"
type textarea "x"
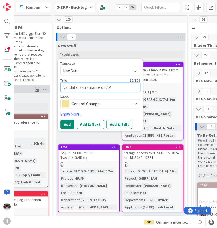
type textarea "Validate Isah Finance on A"
type textarea "x"
type textarea "Validate Isah Finance on"
type textarea "x"
type textarea "Validate Isah Finance on"
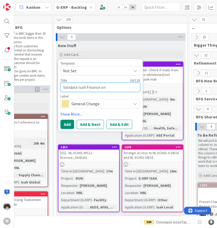
type textarea "x"
type textarea "Validate Isah Finance o"
type textarea "x"
type textarea "Validate Isah Finance"
type textarea "x"
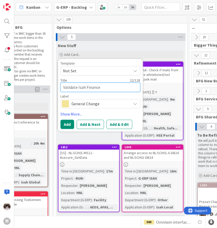
type textarea "Validate Isah Finance"
type textarea "x"
type textarea "Validate Isah Finance"
type textarea "x"
type textarea "Validate Isah Finance W"
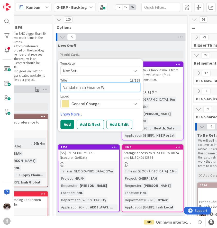
type textarea "x"
type textarea "Validate Isah Finance W1"
type textarea "x"
type textarea "Validate Isah Finance W11"
type textarea "x"
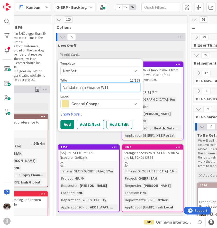
type textarea "Validate Isah Finance W11"
type textarea "x"
type textarea "Validate Isah Finance W11 +"
type textarea "x"
type textarea "Validate Isah Finance W11 +"
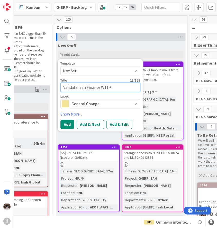
type textarea "x"
click at [69, 123] on button "Add" at bounding box center [67, 124] width 14 height 9
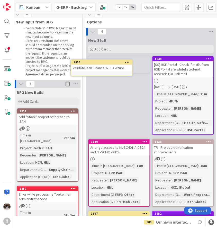
scroll to position [0, 14]
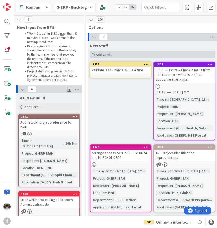
click at [115, 53] on div "Add Card..." at bounding box center [152, 55] width 125 height 8
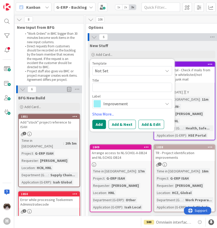
click at [115, 101] on span "Improvement" at bounding box center [131, 103] width 57 height 7
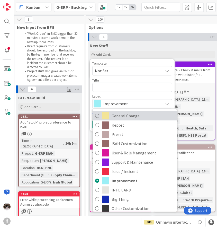
click at [134, 114] on span "General Change" at bounding box center [143, 116] width 63 height 8
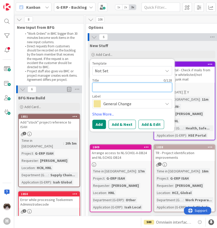
click at [124, 89] on textarea at bounding box center [132, 87] width 80 height 9
click at [156, 49] on div "New Stuff Add Card... Template Not Set Title 0 / 128 Label General Change Gener…" at bounding box center [153, 50] width 130 height 19
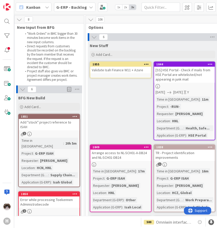
click at [126, 73] on link "1855 Validate Isah Finance W11 + Azure" at bounding box center [121, 69] width 62 height 17
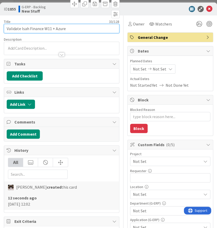
click at [43, 28] on input "Validate Isah Finance W11 + Azure" at bounding box center [61, 28] width 115 height 9
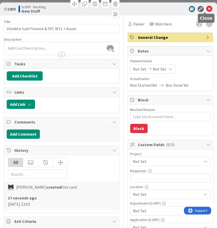
click at [207, 11] on icon at bounding box center [209, 9] width 6 height 6
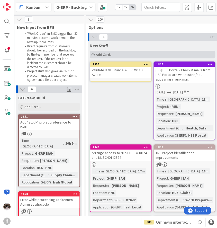
click at [108, 55] on span "Add Card..." at bounding box center [104, 54] width 16 height 5
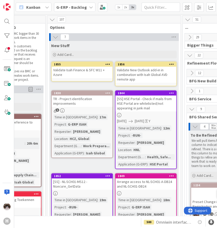
scroll to position [0, 34]
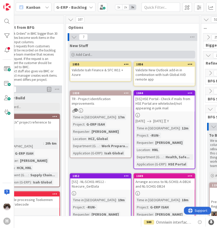
click at [92, 53] on span "Add Card..." at bounding box center [84, 54] width 16 height 5
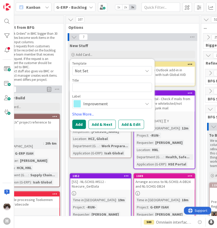
click at [98, 102] on span "Improvement" at bounding box center [111, 103] width 57 height 7
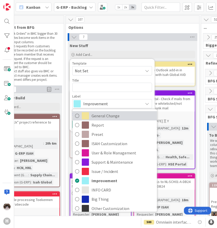
click at [111, 117] on span "General Change" at bounding box center [123, 116] width 63 height 8
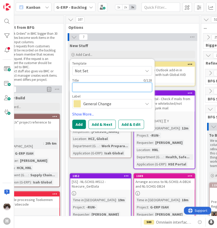
click at [104, 91] on textarea at bounding box center [112, 87] width 80 height 9
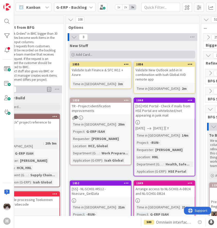
click at [87, 56] on span "Add Card..." at bounding box center [84, 54] width 16 height 5
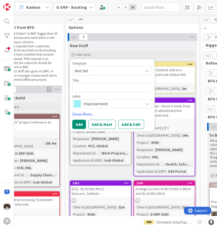
click at [98, 105] on span "Improvement" at bounding box center [111, 103] width 57 height 7
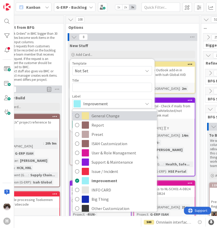
click at [106, 118] on span "General Change" at bounding box center [123, 116] width 63 height 8
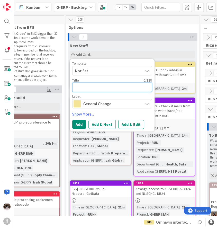
click at [94, 89] on textarea at bounding box center [112, 87] width 80 height 9
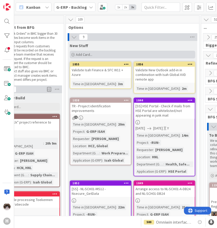
click at [91, 58] on div "Add Card..." at bounding box center [132, 55] width 125 height 8
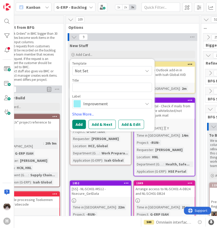
click at [90, 104] on span "Improvement" at bounding box center [111, 103] width 57 height 7
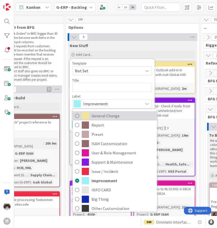
click at [97, 116] on span "General Change" at bounding box center [123, 116] width 63 height 8
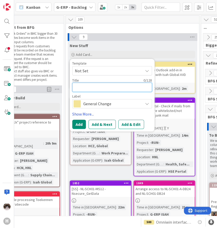
click at [87, 84] on textarea at bounding box center [112, 87] width 80 height 9
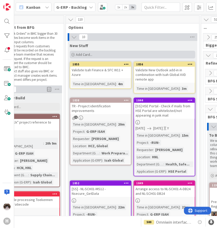
click at [93, 55] on div "Add Card..." at bounding box center [132, 55] width 125 height 8
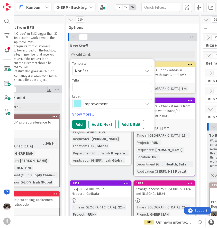
click at [90, 107] on div "Improvement" at bounding box center [112, 103] width 80 height 9
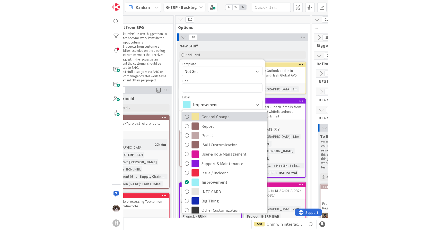
scroll to position [0, 31]
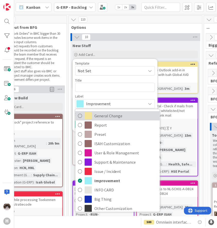
click at [105, 114] on span "General Change" at bounding box center [125, 116] width 63 height 8
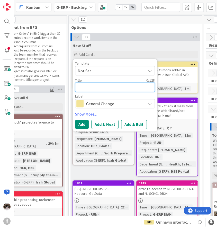
click at [113, 86] on textarea at bounding box center [115, 87] width 80 height 9
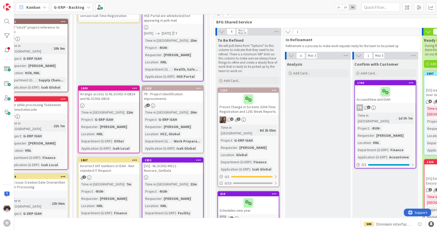
scroll to position [195, 26]
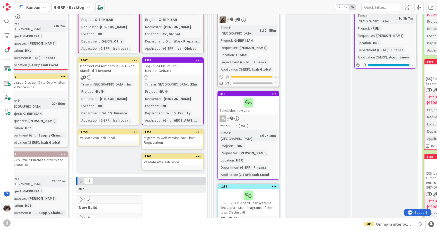
drag, startPoint x: 103, startPoint y: 128, endPoint x: 132, endPoint y: 105, distance: 36.4
click at [132, 105] on div "New Stuff Add Card... Template Not Set Title 0 / 128 Label Improvement General …" at bounding box center [141, 10] width 130 height 328
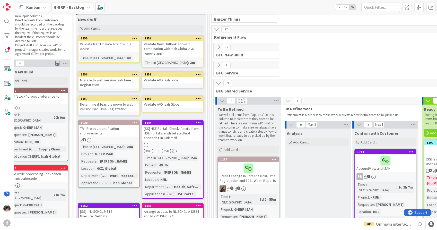
scroll to position [0, 26]
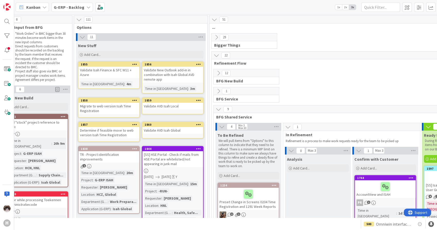
click at [72, 10] on span "G-ERP - Backlog" at bounding box center [69, 7] width 31 height 6
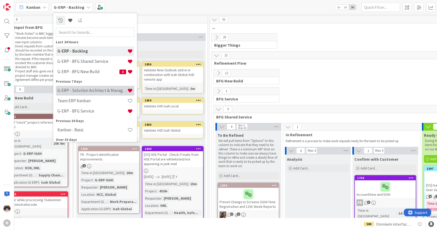
click at [87, 86] on div "G-ERP - Solution Architect & Management" at bounding box center [95, 91] width 78 height 10
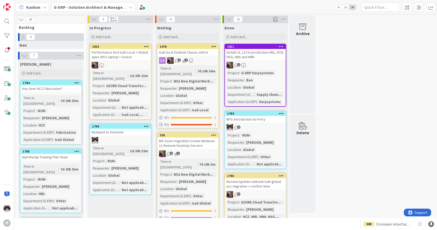
click at [131, 64] on div at bounding box center [120, 65] width 61 height 7
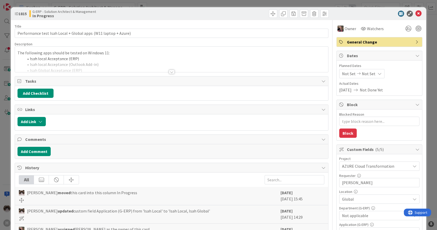
click at [162, 76] on div "Tasks" at bounding box center [171, 81] width 313 height 10
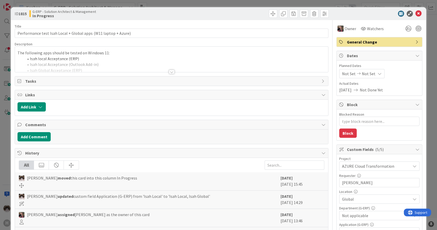
click at [169, 73] on div at bounding box center [172, 72] width 6 height 4
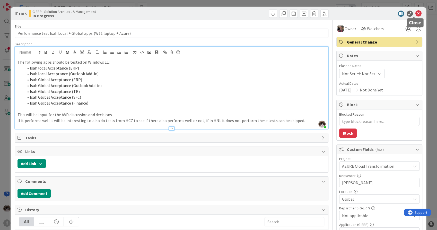
click at [415, 15] on icon at bounding box center [418, 14] width 6 height 6
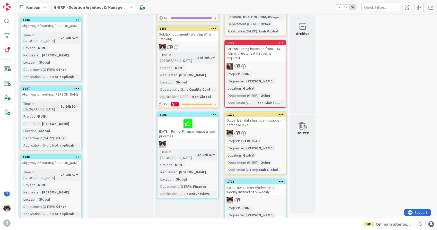
scroll to position [200, 0]
click at [84, 5] on b "G-ERP - Solution Architect & Management" at bounding box center [93, 7] width 79 height 5
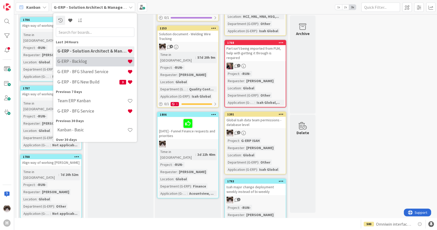
click at [105, 63] on h4 "G-ERP - Backlog" at bounding box center [92, 61] width 70 height 5
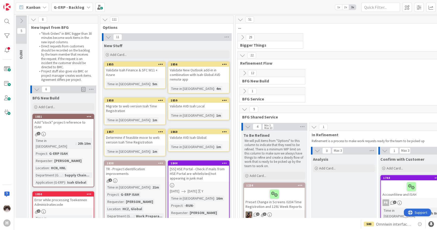
click at [79, 6] on b "G-ERP - Backlog" at bounding box center [69, 7] width 31 height 5
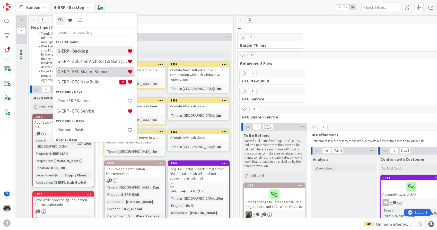
click at [95, 70] on h4 "G-ERP - BFG Shared Service" at bounding box center [92, 71] width 70 height 5
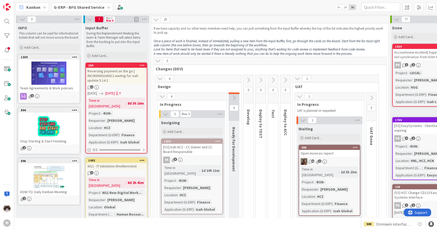
click at [121, 80] on div "Reversing payment on the go | INC000000243612 waiting for isah update 5.14.2" at bounding box center [116, 76] width 61 height 16
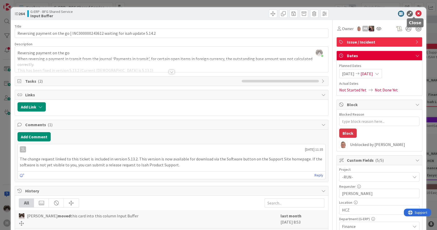
click at [415, 12] on icon at bounding box center [418, 14] width 6 height 6
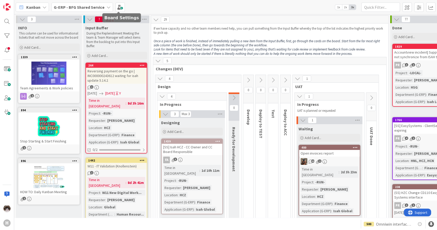
click at [106, 5] on icon at bounding box center [108, 7] width 4 height 4
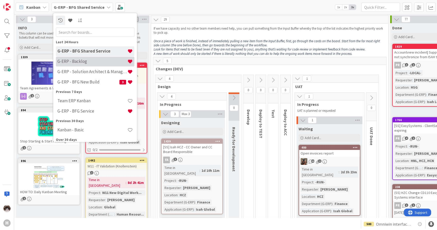
click at [102, 62] on h4 "G-ERP - Backlog" at bounding box center [92, 61] width 70 height 5
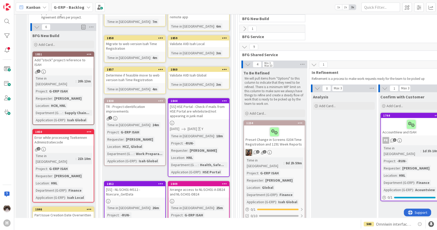
scroll to position [29, 0]
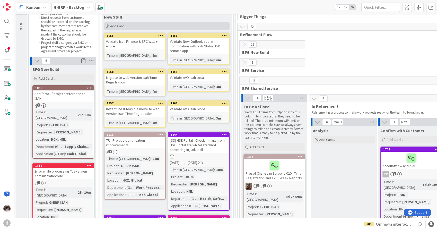
click at [124, 26] on span "Add Card..." at bounding box center [118, 26] width 16 height 5
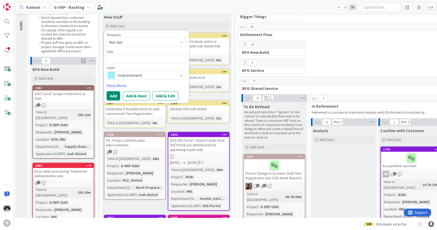
click at [135, 74] on span "Improvement" at bounding box center [146, 74] width 57 height 7
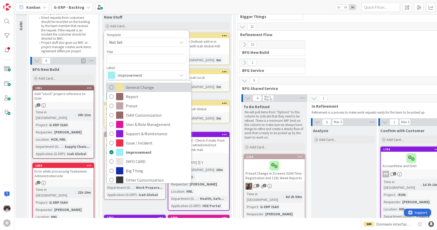
click at [137, 91] on span "General Change" at bounding box center [157, 87] width 63 height 8
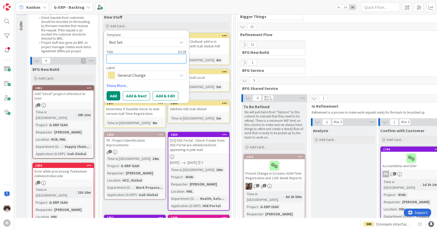
click at [123, 57] on textarea at bounding box center [146, 58] width 80 height 9
click at [114, 97] on button "Add" at bounding box center [113, 95] width 14 height 9
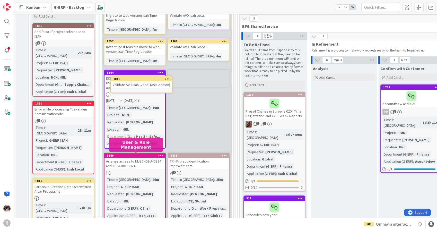
scroll to position [90, 0]
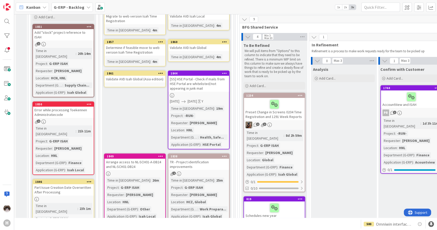
click at [146, 121] on div "New Stuff Add Card... Template Not Set Title 0 / 128 Label Improvement General …" at bounding box center [167, 124] width 130 height 346
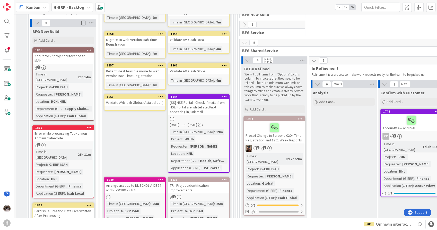
scroll to position [0, 0]
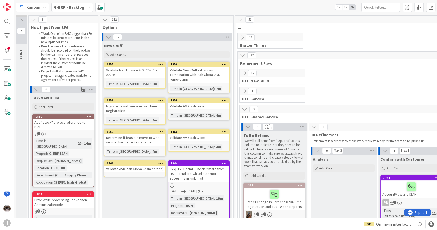
click at [245, 36] on icon at bounding box center [242, 37] width 6 height 6
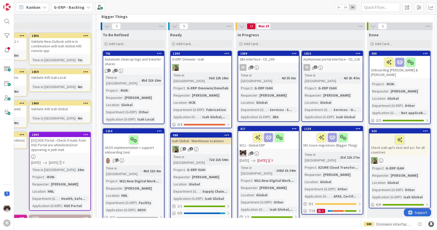
scroll to position [29, 0]
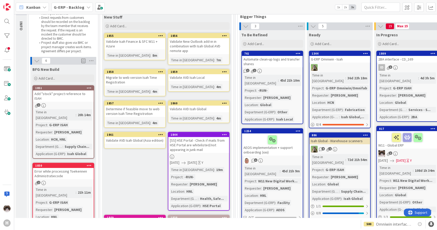
click at [131, 174] on div "New Stuff Add Card... Template Not Set Title 0 / 128 Label Improvement General …" at bounding box center [167, 185] width 130 height 346
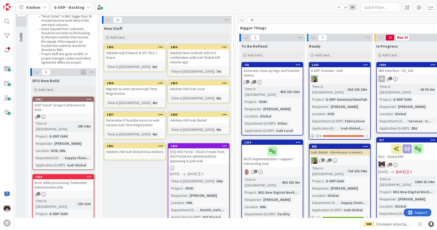
scroll to position [0, 0]
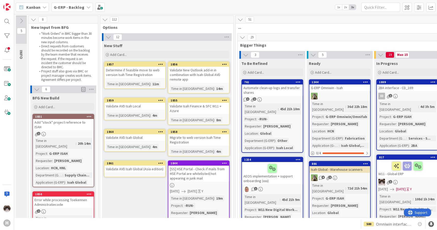
click at [158, 78] on link "1857 Determine if feasible move to web version Isah Time Registration Time in […" at bounding box center [135, 74] width 62 height 27
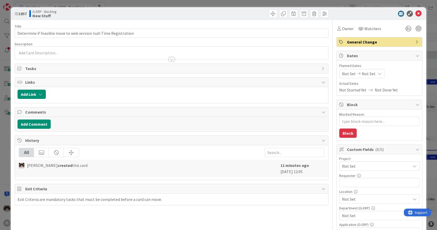
click at [365, 165] on span "Not Set" at bounding box center [375, 165] width 66 height 7
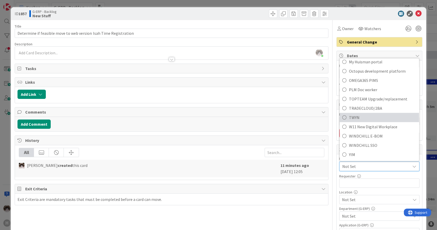
scroll to position [318, 0]
click at [367, 126] on span "W11 New Digital Workplace" at bounding box center [382, 126] width 67 height 8
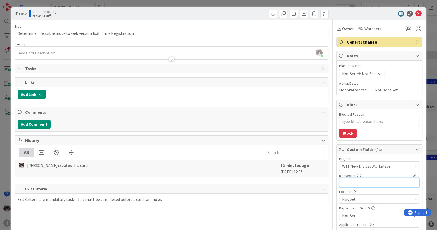
click at [364, 181] on input "text" at bounding box center [379, 182] width 80 height 9
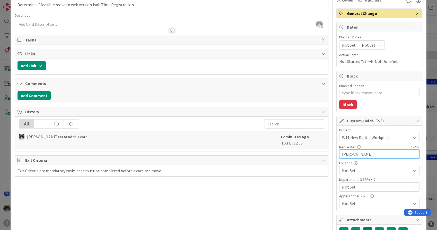
scroll to position [86, 0]
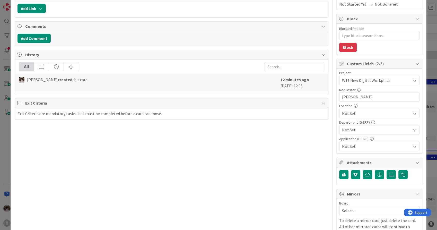
click at [351, 113] on span "Not Set" at bounding box center [376, 113] width 68 height 6
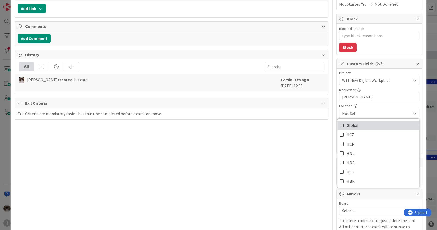
click at [361, 126] on link "Global" at bounding box center [378, 125] width 82 height 9
click at [301, 156] on div "Title 64 / 128 Determine if feasible move to web version Isah Time Registration…" at bounding box center [171, 136] width 313 height 405
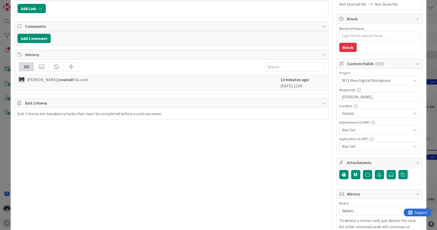
click at [362, 129] on span "Not Set" at bounding box center [376, 130] width 68 height 6
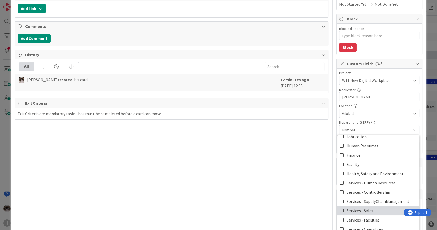
scroll to position [171, 0]
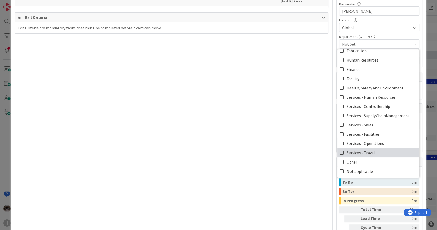
click at [363, 150] on span "Services - Travel" at bounding box center [360, 153] width 28 height 8
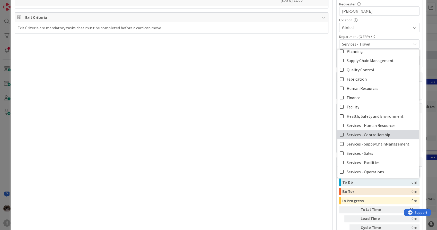
scroll to position [42, 0]
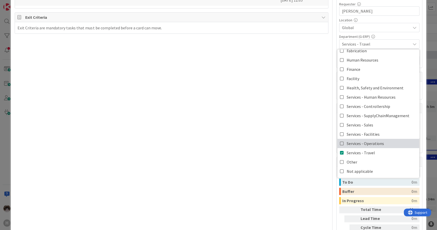
click at [367, 141] on span "Services - Operations" at bounding box center [364, 143] width 37 height 8
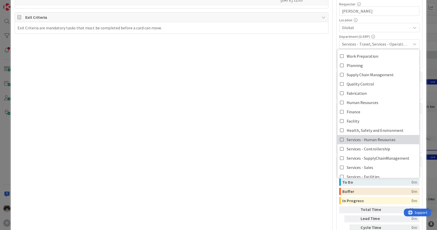
click at [367, 140] on span "Services - Human Resources" at bounding box center [370, 140] width 49 height 8
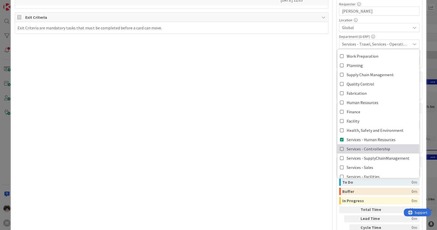
click at [366, 147] on span "Services - Controllership" at bounding box center [367, 149] width 43 height 8
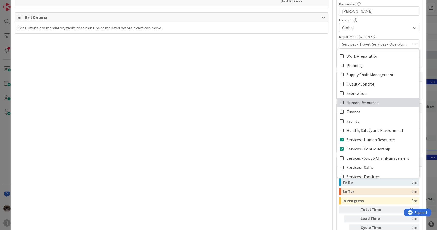
scroll to position [143, 0]
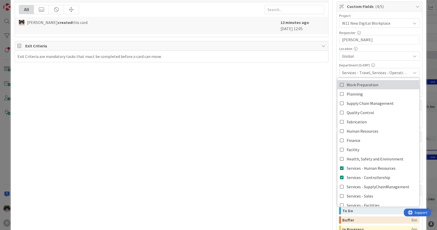
click at [386, 84] on link "Work Preparation" at bounding box center [378, 84] width 82 height 9
click at [379, 114] on link "Quality Control" at bounding box center [378, 112] width 82 height 9
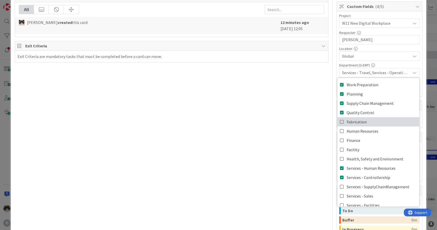
click at [375, 125] on link "Fabrication" at bounding box center [378, 121] width 82 height 9
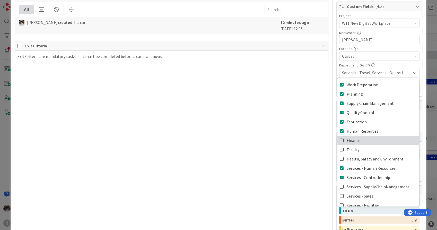
click at [367, 142] on link "Finance" at bounding box center [378, 140] width 82 height 9
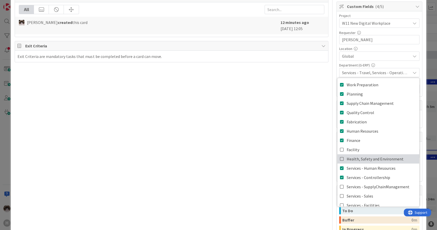
click at [360, 163] on link "Health, Safety and Environment" at bounding box center [378, 158] width 82 height 9
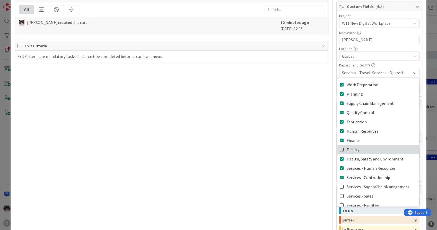
click at [358, 148] on link "Facility" at bounding box center [378, 149] width 82 height 9
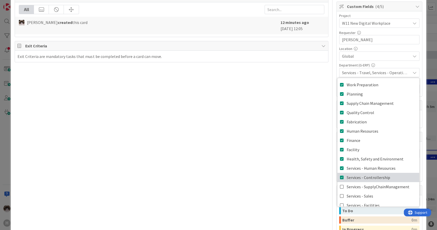
click at [359, 181] on link "Services - Controllership" at bounding box center [378, 177] width 82 height 9
click at [359, 179] on span "Services - Controllership" at bounding box center [367, 177] width 43 height 8
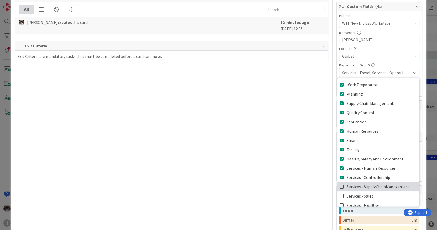
click at [359, 189] on span "Services - SupplyChainManagement" at bounding box center [377, 187] width 63 height 8
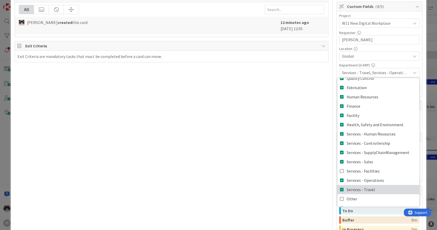
scroll to position [42, 0]
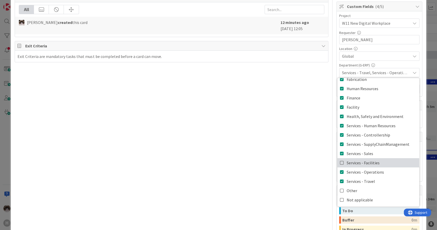
click at [365, 165] on span "Services - Facilities" at bounding box center [362, 163] width 33 height 8
click at [309, 174] on div "Title 64 / 128 Determine if feasible move to web version Isah Time Registration…" at bounding box center [171, 79] width 313 height 405
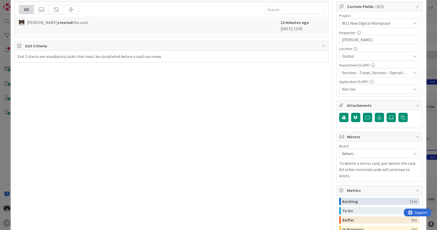
scroll to position [114, 0]
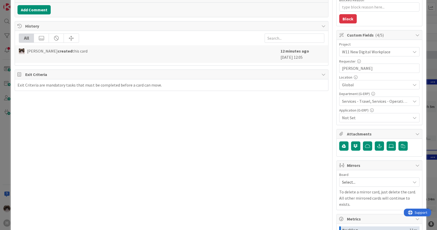
click at [373, 116] on span "Not Set" at bounding box center [376, 117] width 68 height 6
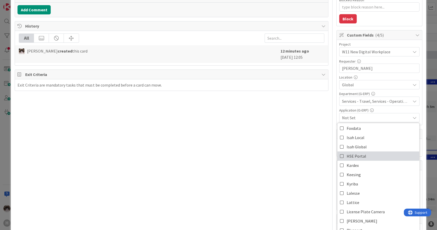
scroll to position [66, 0]
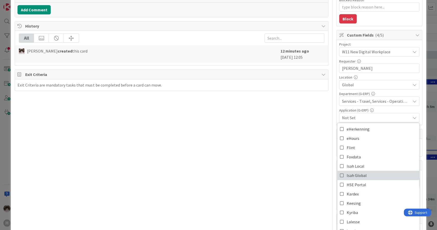
click at [361, 174] on link "Isah Global" at bounding box center [378, 174] width 82 height 9
click at [295, 173] on div "Title 64 / 128 Determine if feasible move to web version Isah Time Registration…" at bounding box center [171, 108] width 313 height 405
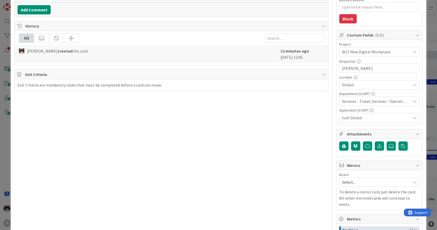
scroll to position [0, 0]
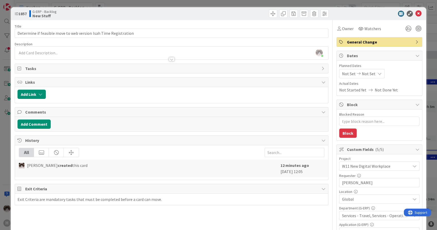
click at [114, 56] on div at bounding box center [171, 56] width 313 height 5
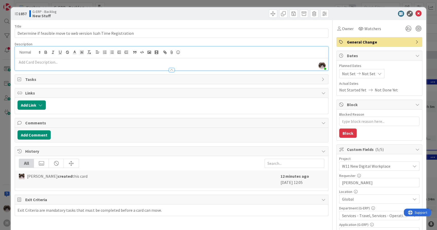
click at [111, 61] on p at bounding box center [171, 62] width 308 height 6
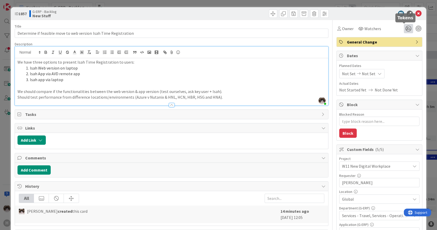
click at [403, 27] on icon at bounding box center [407, 28] width 9 height 9
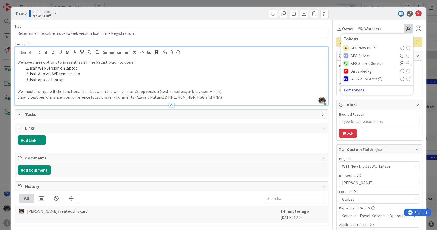
click at [400, 78] on icon at bounding box center [402, 79] width 4 height 4
click at [294, 59] on p "We have three options to present Isah Time Registration to users:" at bounding box center [171, 62] width 308 height 6
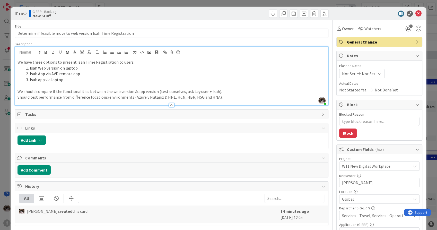
click at [289, 72] on li "Isah App via AVD remote app" at bounding box center [174, 74] width 301 height 6
click at [415, 13] on icon at bounding box center [418, 14] width 6 height 6
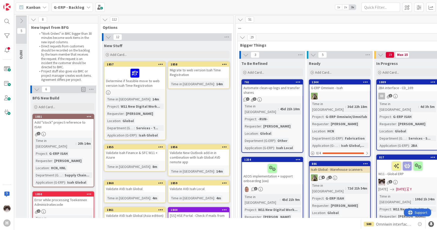
click at [206, 76] on div "Migrate to web version Isah Time Registration" at bounding box center [198, 72] width 61 height 11
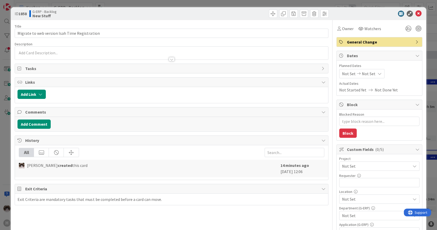
click at [386, 166] on span "Not Set" at bounding box center [375, 165] width 66 height 7
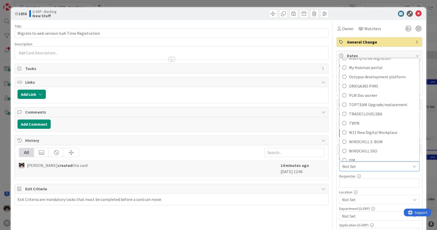
scroll to position [314, 0]
click at [381, 132] on span "W11 New Digital Workplace" at bounding box center [382, 131] width 67 height 8
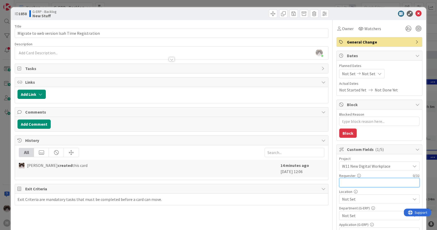
click at [376, 180] on input "text" at bounding box center [379, 182] width 80 height 9
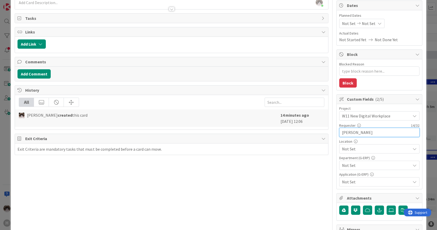
scroll to position [57, 0]
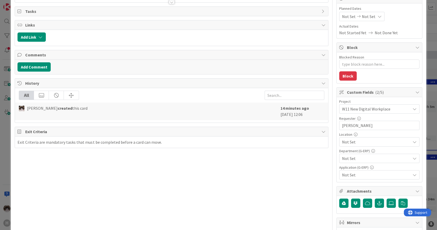
click at [360, 138] on div "Not Set" at bounding box center [379, 141] width 80 height 9
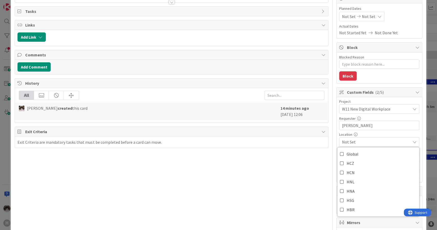
click at [303, 165] on div "Title 45 / 128 Migrate to web version Isah Time Registration Description [PERSO…" at bounding box center [171, 165] width 313 height 405
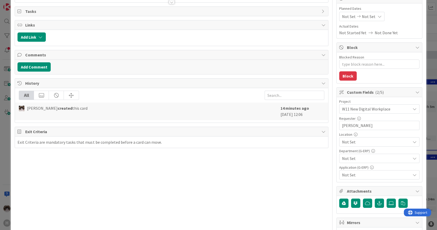
click at [352, 142] on span "Not Set" at bounding box center [376, 142] width 68 height 6
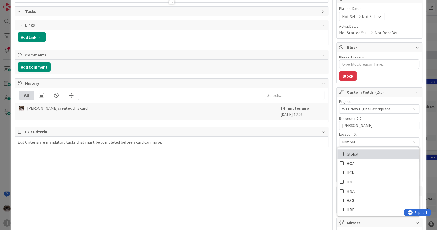
click at [349, 154] on span "Global" at bounding box center [352, 154] width 12 height 8
click at [303, 173] on div "Title 45 / 128 Migrate to web version Isah Time Registration Description [PERSO…" at bounding box center [171, 165] width 313 height 405
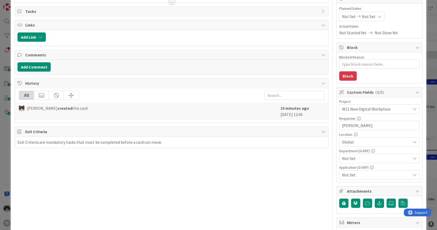
click at [353, 159] on span "Not Set" at bounding box center [376, 158] width 68 height 6
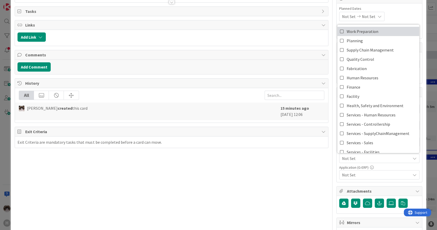
click at [366, 33] on span "Work Preparation" at bounding box center [362, 32] width 32 height 8
click at [365, 51] on span "Supply Chain Management" at bounding box center [369, 50] width 47 height 8
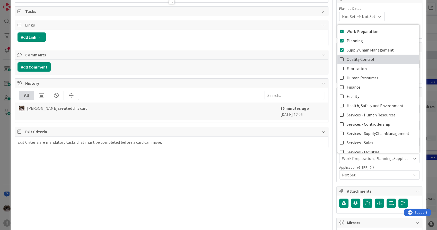
click at [362, 58] on span "Quality Control" at bounding box center [360, 59] width 28 height 8
click at [360, 66] on span "Fabrication" at bounding box center [356, 69] width 20 height 8
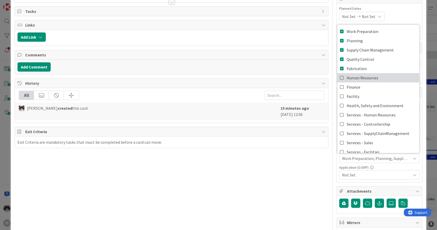
click at [358, 74] on span "Human Resources" at bounding box center [362, 78] width 32 height 8
click at [357, 83] on link "Finance" at bounding box center [378, 86] width 82 height 9
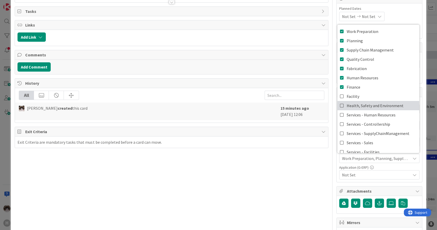
click at [357, 103] on span "Health, Safety and Environment" at bounding box center [374, 106] width 57 height 8
click at [357, 101] on link "Health, Safety and Environment" at bounding box center [378, 105] width 82 height 9
click at [356, 102] on span "Health, Safety and Environment" at bounding box center [374, 106] width 57 height 8
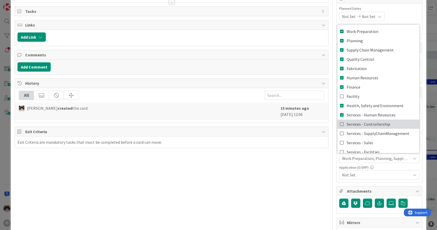
click at [354, 124] on span "Services - Controllership" at bounding box center [367, 124] width 43 height 8
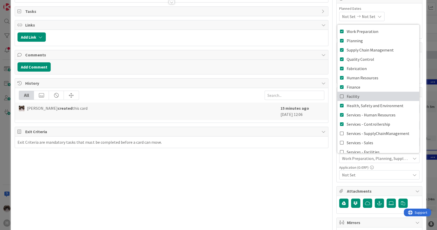
click at [356, 98] on link "Facility" at bounding box center [378, 96] width 82 height 9
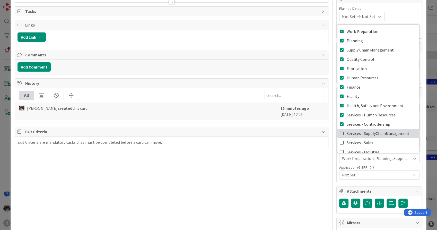
click at [359, 136] on span "Services - SupplyChainManagement" at bounding box center [377, 133] width 63 height 8
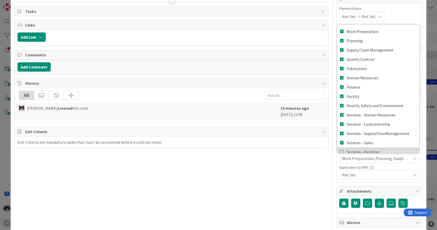
click at [359, 150] on span "Services - Facilities" at bounding box center [362, 152] width 33 height 8
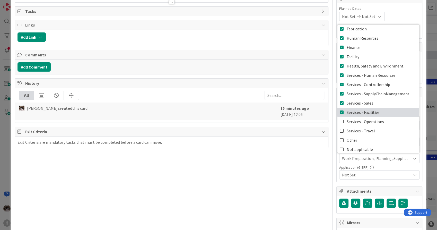
scroll to position [42, 0]
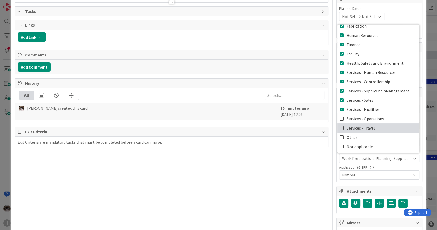
click at [365, 123] on link "Services - Travel" at bounding box center [378, 127] width 82 height 9
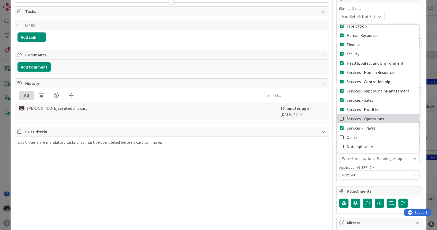
click at [368, 120] on span "Services - Operations" at bounding box center [364, 119] width 37 height 8
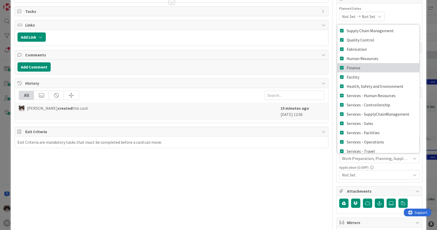
scroll to position [0, 0]
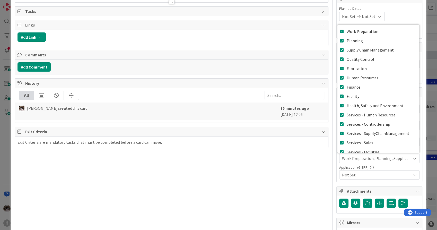
click at [304, 180] on div "Title 45 / 128 Migrate to web version Isah Time Registration Description [PERSO…" at bounding box center [171, 165] width 313 height 405
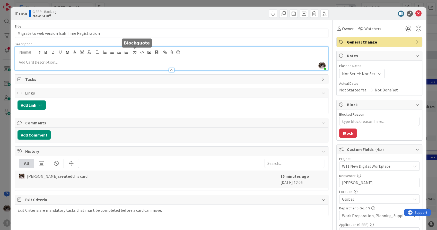
click at [132, 50] on div "[PERSON_NAME] just joined" at bounding box center [171, 59] width 313 height 24
click at [36, 105] on button "Add Link" at bounding box center [31, 104] width 28 height 9
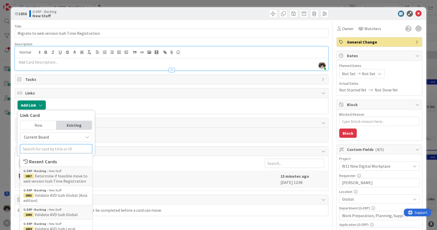
click at [50, 147] on input "text" at bounding box center [56, 148] width 72 height 9
click at [59, 175] on span "Determine if feasible move to web version Isah Time Registration" at bounding box center [55, 178] width 64 height 10
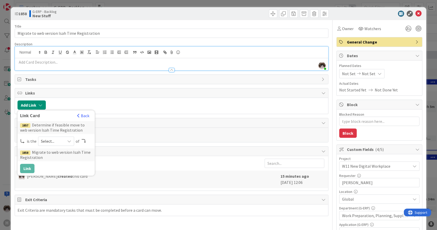
click at [58, 142] on span "Select..." at bounding box center [52, 140] width 22 height 7
click at [64, 172] on span "predecessor" at bounding box center [83, 172] width 58 height 8
click at [27, 169] on button "Link" at bounding box center [27, 168] width 14 height 9
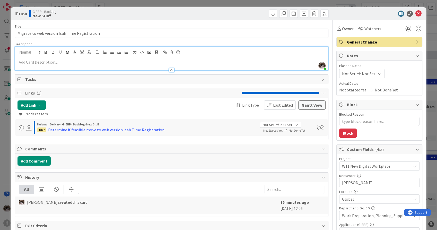
click at [54, 64] on p at bounding box center [171, 62] width 308 height 6
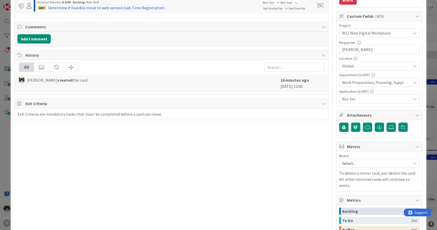
scroll to position [143, 0]
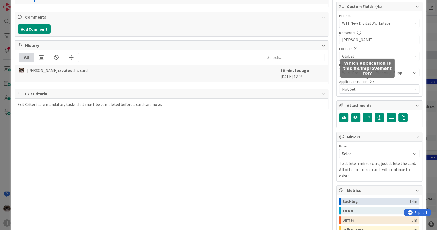
click at [366, 89] on span "Not Set" at bounding box center [376, 89] width 68 height 6
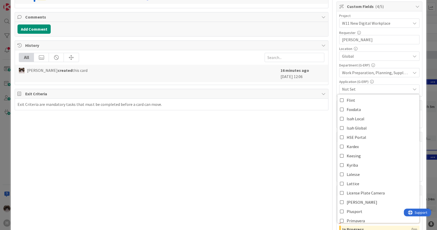
scroll to position [86, 0]
click at [373, 127] on link "Isah Global" at bounding box center [378, 126] width 82 height 9
click at [306, 154] on div "Title 45 / 128 Migrate to web version Isah Time Registration Description [PERSO…" at bounding box center [171, 79] width 313 height 405
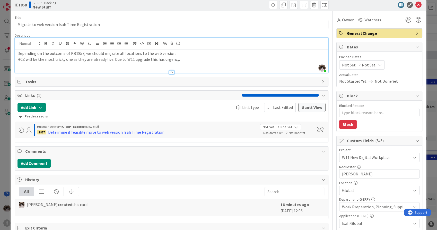
scroll to position [0, 0]
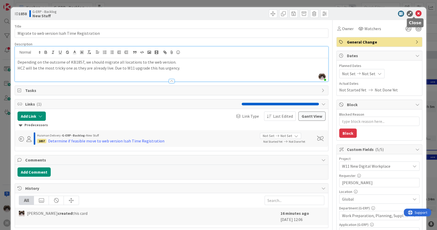
click at [415, 14] on icon at bounding box center [418, 14] width 6 height 6
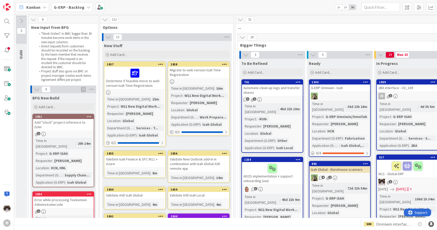
click at [222, 64] on icon at bounding box center [224, 64] width 5 height 4
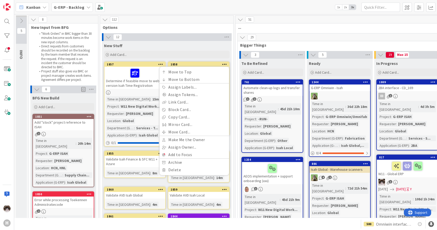
click at [203, 47] on div "New Stuff" at bounding box center [166, 45] width 125 height 5
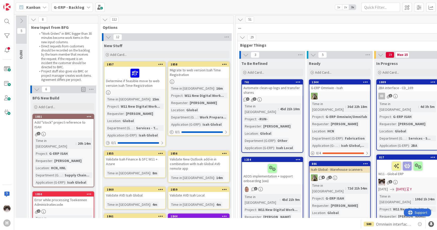
click at [209, 82] on div at bounding box center [198, 81] width 61 height 4
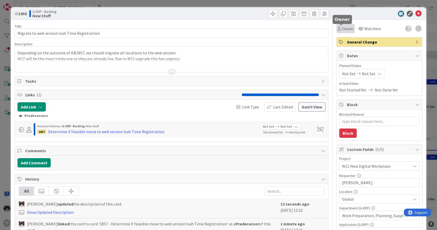
click at [342, 30] on span "Owner" at bounding box center [348, 28] width 12 height 6
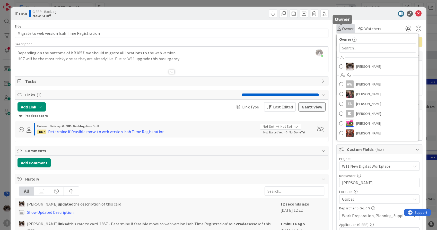
click at [342, 31] on span "Owner" at bounding box center [348, 28] width 12 height 6
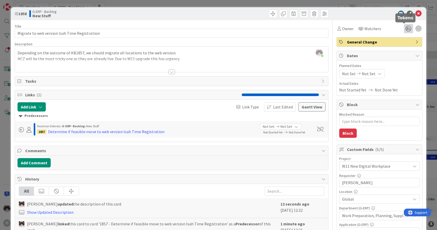
click at [404, 28] on icon at bounding box center [407, 28] width 9 height 9
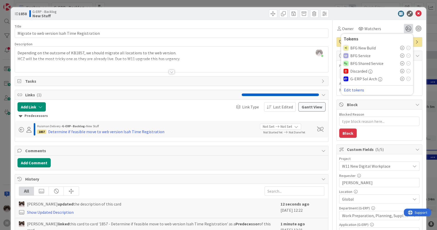
click at [400, 79] on icon at bounding box center [402, 79] width 4 height 4
click at [415, 70] on div "Planned Dates Not Set Not Set Actual Dates Not Started Yet Not Done Yet" at bounding box center [378, 77] width 85 height 35
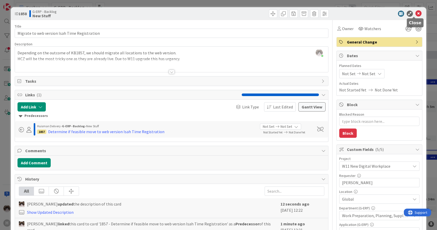
click at [415, 12] on icon at bounding box center [418, 14] width 6 height 6
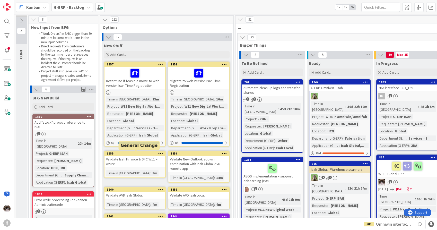
click at [128, 163] on div "Validate Isah Finance & SFC W11 + Azure" at bounding box center [134, 161] width 61 height 11
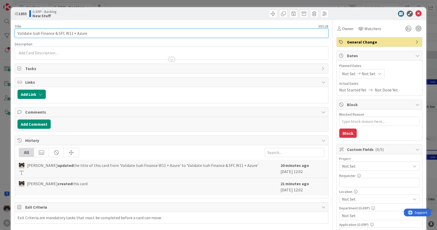
click at [139, 33] on input "Validate Isah Finance & SFC W11 + Azure" at bounding box center [171, 33] width 313 height 9
drag, startPoint x: 89, startPoint y: 32, endPoint x: 66, endPoint y: 34, distance: 23.5
click at [66, 34] on input "Validate Isah Finance & SFC W11 AVD" at bounding box center [171, 33] width 313 height 9
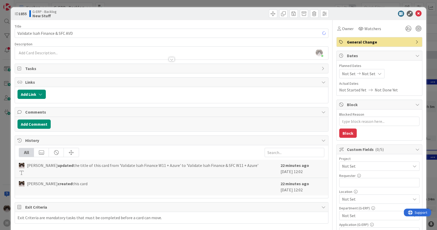
click at [45, 55] on div at bounding box center [171, 56] width 313 height 5
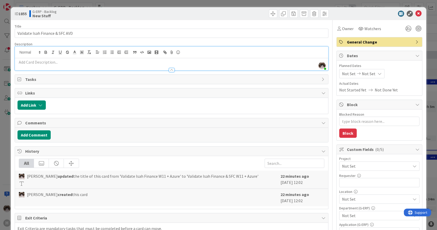
click at [46, 63] on p at bounding box center [171, 62] width 308 height 6
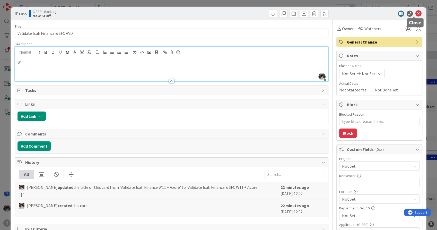
click at [415, 12] on icon at bounding box center [418, 14] width 6 height 6
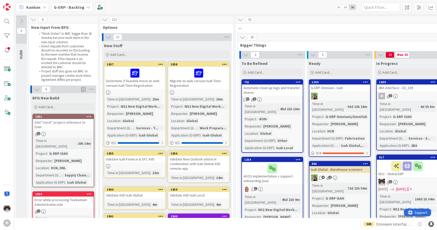
click at [160, 153] on icon at bounding box center [160, 153] width 5 height 4
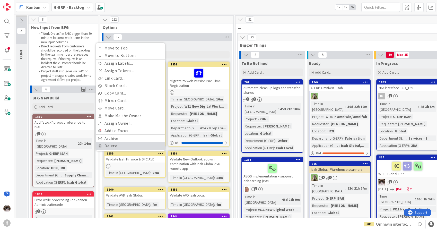
click at [134, 143] on link "Delete" at bounding box center [130, 145] width 69 height 7
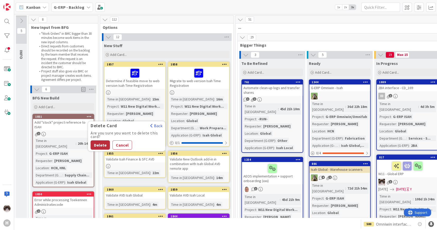
click at [101, 143] on button "Delete" at bounding box center [100, 144] width 19 height 9
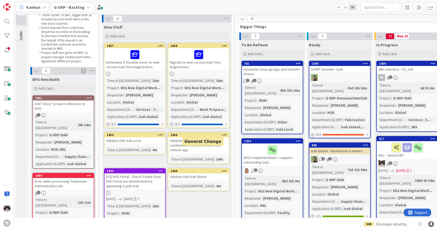
scroll to position [29, 0]
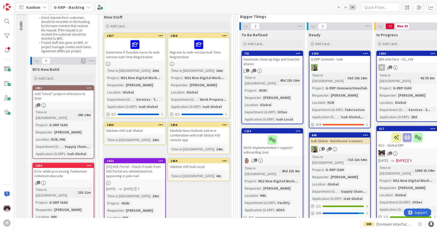
click at [224, 124] on icon at bounding box center [224, 125] width 5 height 4
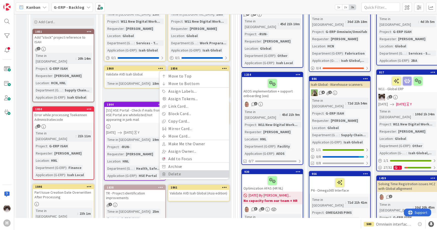
scroll to position [86, 0]
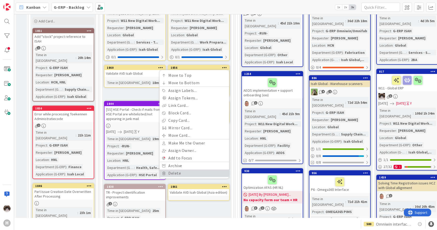
click at [185, 172] on link "Delete" at bounding box center [193, 172] width 69 height 7
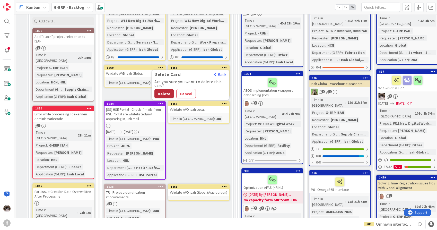
click at [164, 90] on button "Delete" at bounding box center [163, 93] width 19 height 9
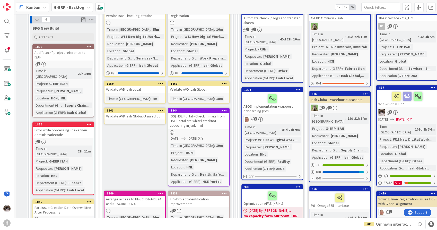
scroll to position [57, 0]
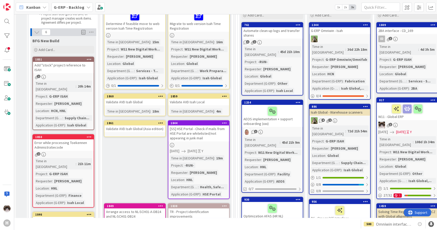
click at [149, 107] on link "1860 Validate AVD Isah Global Time in [GEOGRAPHIC_DATA] : 18m" at bounding box center [135, 104] width 62 height 23
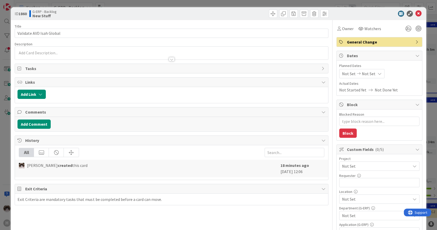
click at [81, 50] on p at bounding box center [171, 53] width 308 height 6
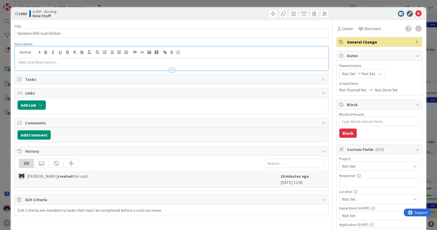
click at [76, 59] on p at bounding box center [171, 62] width 308 height 6
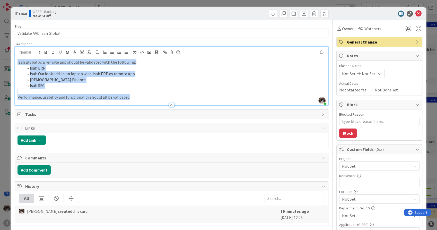
copy div "Isah global as a remote app should be validated with the following: Isah ERP Is…"
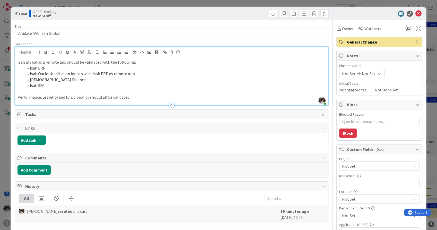
click at [364, 167] on span "Not Set" at bounding box center [375, 165] width 66 height 7
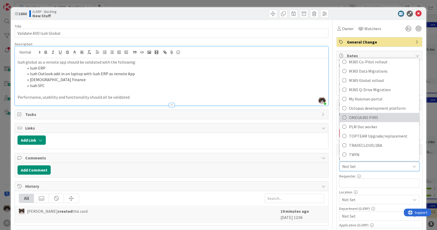
scroll to position [314, 0]
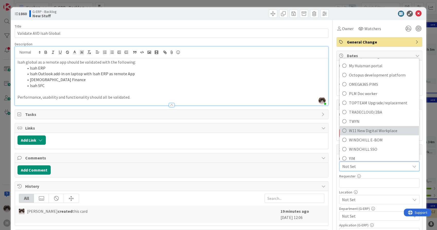
click at [366, 132] on span "W11 New Digital Workplace" at bounding box center [382, 131] width 67 height 8
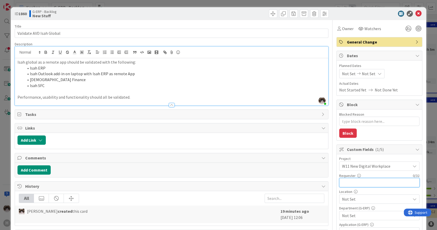
click at [359, 180] on input "text" at bounding box center [379, 182] width 80 height 9
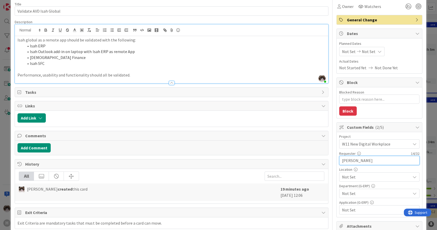
scroll to position [29, 0]
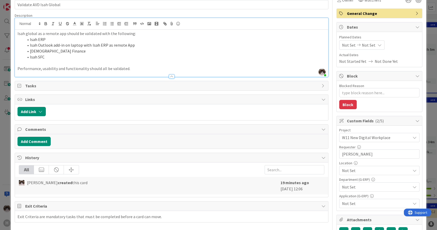
click at [362, 168] on span "Not Set" at bounding box center [376, 170] width 68 height 6
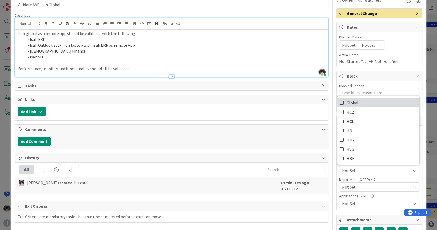
click at [362, 98] on link "Global" at bounding box center [378, 102] width 82 height 9
click at [357, 103] on link "Global" at bounding box center [378, 102] width 82 height 9
click at [356, 102] on link "Global" at bounding box center [378, 102] width 82 height 9
click at [361, 185] on span "Not Set" at bounding box center [376, 187] width 68 height 6
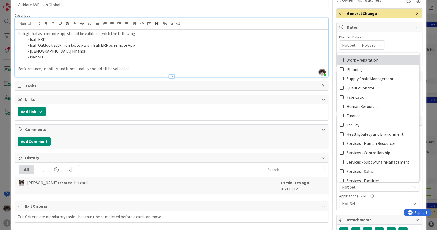
click at [371, 60] on span "Work Preparation" at bounding box center [362, 60] width 32 height 8
click at [368, 68] on link "Planning" at bounding box center [378, 69] width 82 height 9
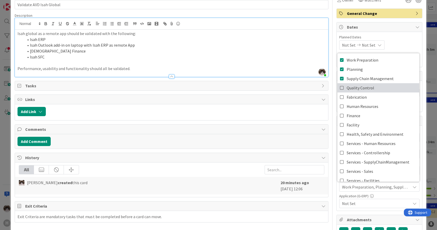
click at [367, 87] on span "Quality Control" at bounding box center [360, 88] width 28 height 8
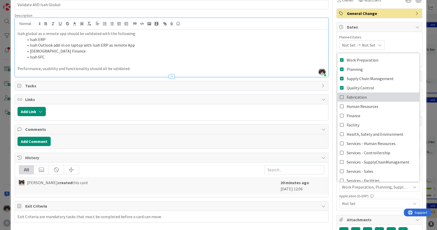
click at [367, 97] on link "Fabrication" at bounding box center [378, 96] width 82 height 9
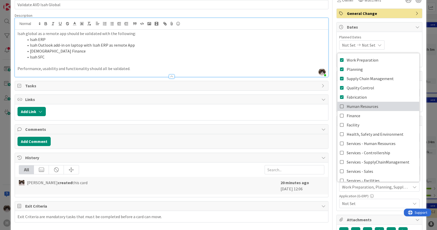
click at [365, 106] on span "Human Resources" at bounding box center [362, 106] width 32 height 8
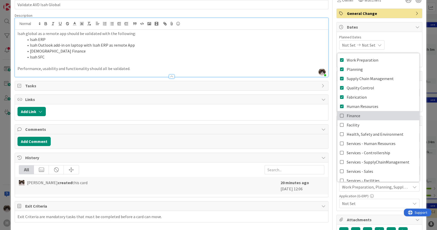
click at [362, 115] on link "Finance" at bounding box center [378, 115] width 82 height 9
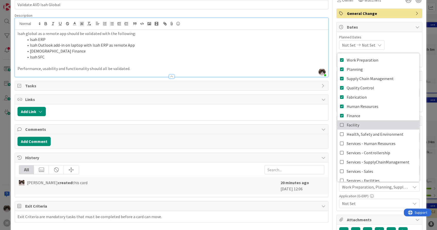
click at [360, 126] on link "Facility" at bounding box center [378, 124] width 82 height 9
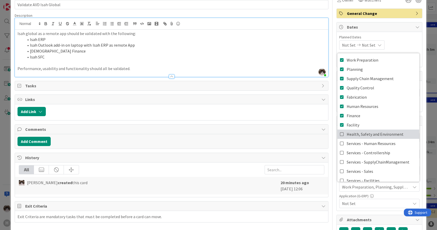
click at [367, 133] on span "Health, Safety and Environment" at bounding box center [374, 134] width 57 height 8
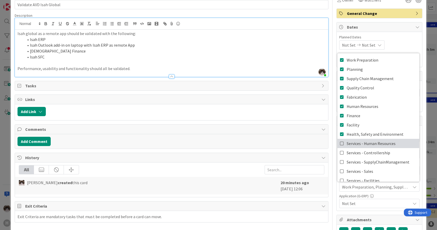
click at [368, 143] on span "Services - Human Resources" at bounding box center [370, 143] width 49 height 8
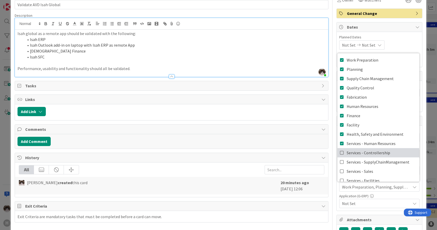
click at [368, 151] on span "Services - Controllership" at bounding box center [367, 153] width 43 height 8
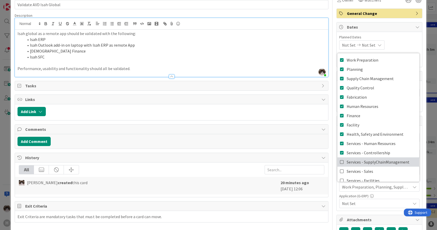
click at [368, 160] on span "Services - SupplyChainManagement" at bounding box center [377, 162] width 63 height 8
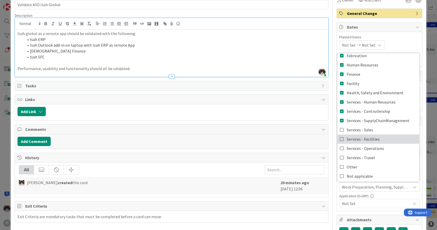
scroll to position [42, 0]
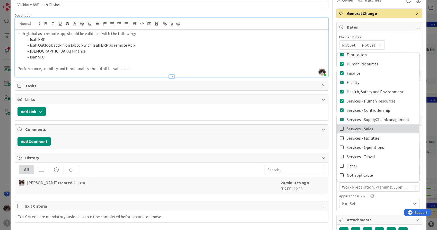
click at [377, 131] on link "Services - Sales" at bounding box center [378, 128] width 82 height 9
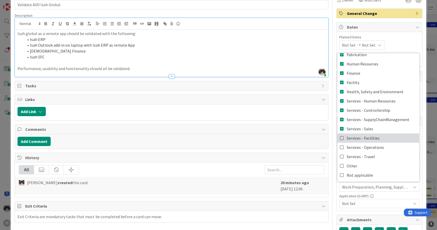
click at [378, 136] on link "Services - Facilities" at bounding box center [378, 137] width 82 height 9
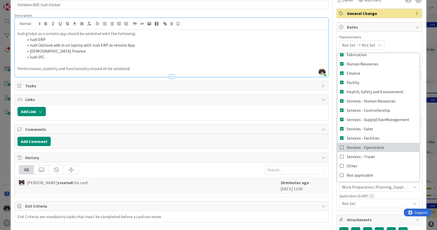
click at [374, 146] on span "Services - Operations" at bounding box center [364, 147] width 37 height 8
click at [357, 204] on span "Not Set" at bounding box center [376, 203] width 68 height 6
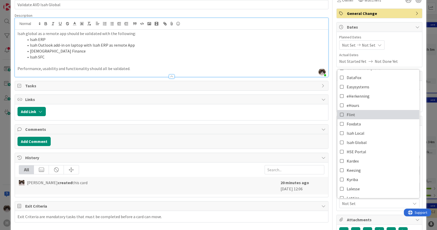
scroll to position [114, 0]
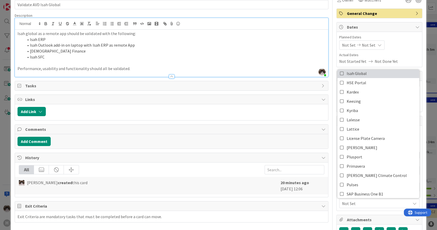
click at [367, 75] on link "Isah Global" at bounding box center [378, 73] width 82 height 9
click at [252, 65] on p at bounding box center [171, 63] width 308 height 6
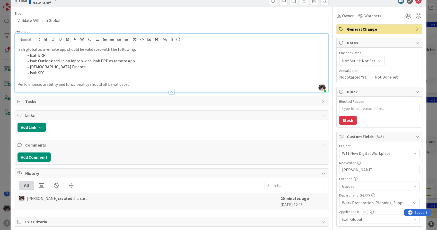
scroll to position [0, 0]
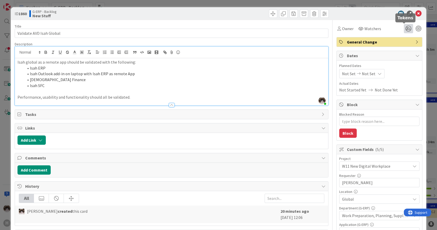
click at [403, 28] on icon at bounding box center [407, 28] width 9 height 9
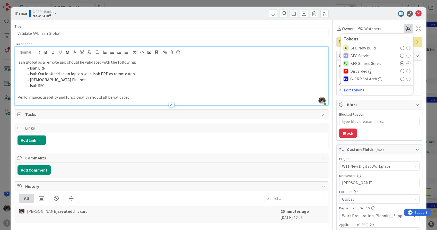
click at [400, 79] on icon at bounding box center [402, 79] width 4 height 4
click at [415, 13] on icon at bounding box center [418, 14] width 6 height 6
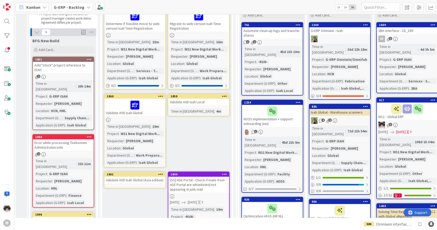
click at [161, 95] on icon at bounding box center [160, 96] width 5 height 4
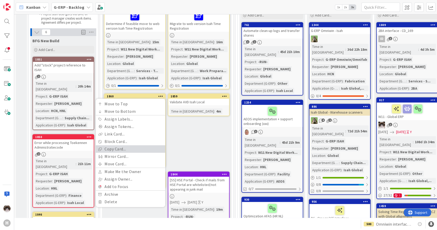
click at [131, 145] on link "Copy Card..." at bounding box center [130, 148] width 69 height 7
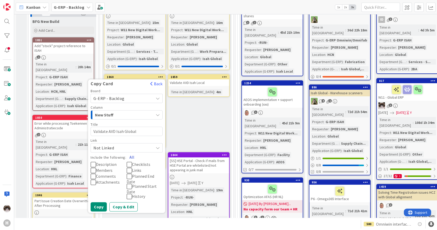
scroll to position [86, 0]
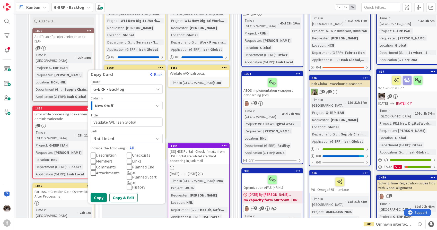
click at [138, 121] on textarea "Validate AVD Isah Global" at bounding box center [127, 121] width 72 height 9
click at [130, 147] on button "All" at bounding box center [132, 147] width 12 height 9
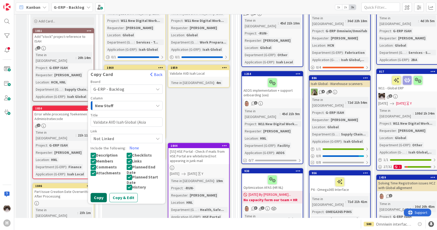
click at [105, 197] on button "Copy" at bounding box center [99, 197] width 16 height 9
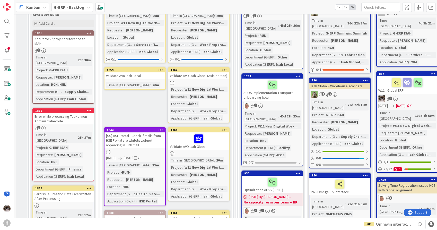
scroll to position [82, 0]
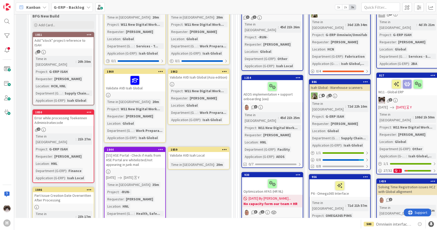
click at [214, 79] on div "Validate AVD Isah Global (Asia edition)" at bounding box center [198, 77] width 61 height 7
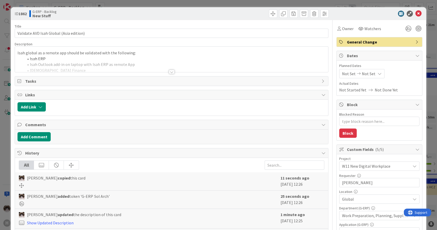
click at [134, 59] on div at bounding box center [171, 65] width 313 height 13
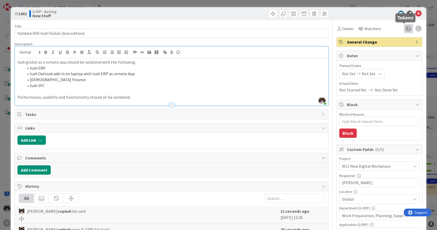
click at [404, 29] on icon at bounding box center [407, 28] width 9 height 9
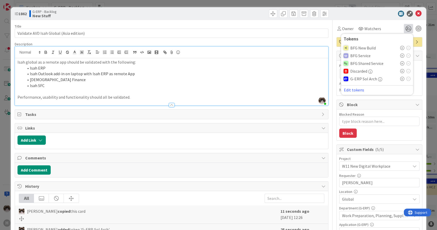
click at [400, 78] on icon at bounding box center [402, 79] width 4 height 4
drag, startPoint x: 415, startPoint y: 12, endPoint x: 261, endPoint y: 219, distance: 258.0
click at [415, 13] on icon at bounding box center [418, 14] width 6 height 6
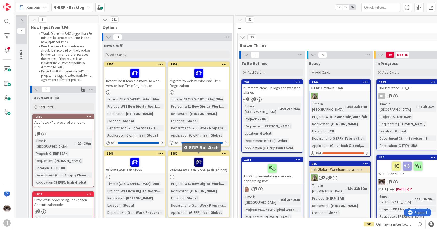
scroll to position [29, 0]
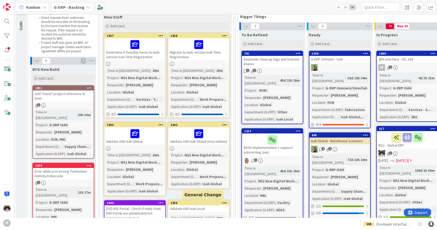
click at [202, 201] on div "1859" at bounding box center [199, 203] width 58 height 4
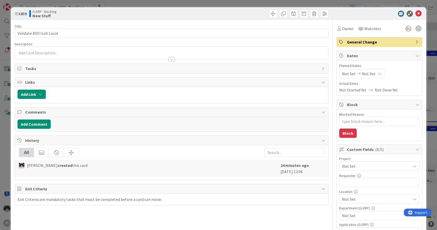
click at [104, 52] on p at bounding box center [171, 53] width 308 height 6
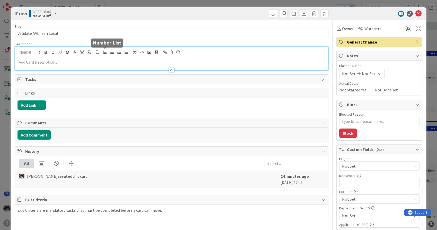
click at [103, 56] on div at bounding box center [171, 53] width 313 height 12
click at [101, 62] on p at bounding box center [171, 62] width 308 height 6
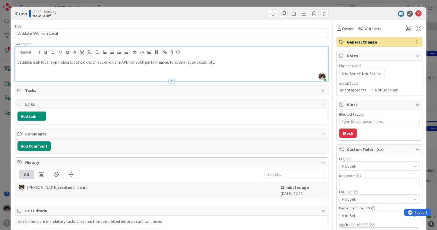
click at [183, 62] on p "Validate Isah local app + classic outlook with add-in on the AVD for both perfo…" at bounding box center [171, 62] width 308 height 6
click at [214, 65] on div "Validate Isah local app + classic outlook with add-in on the AVD for both perfo…" at bounding box center [171, 69] width 313 height 23
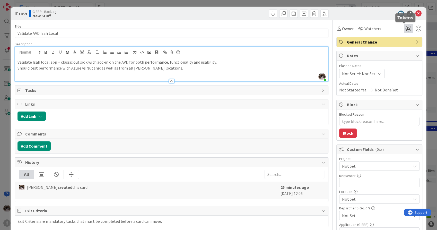
click at [403, 30] on icon at bounding box center [407, 28] width 9 height 9
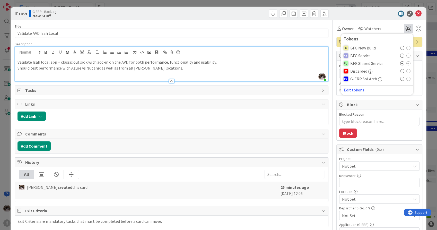
click at [400, 79] on icon at bounding box center [402, 79] width 4 height 4
click at [415, 13] on icon at bounding box center [418, 14] width 6 height 6
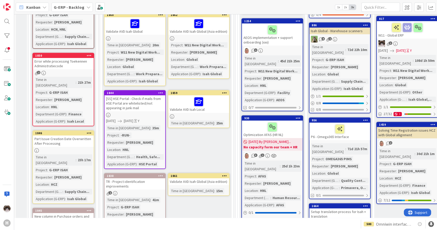
click at [226, 175] on div at bounding box center [224, 176] width 9 height 4
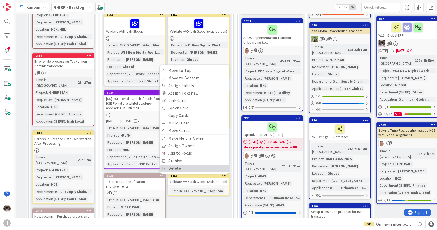
click at [192, 168] on link "Delete" at bounding box center [193, 167] width 69 height 7
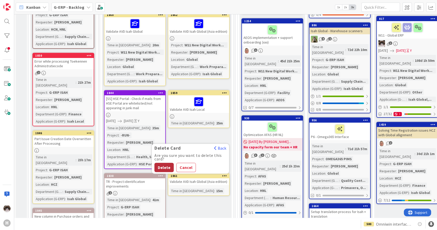
click at [168, 166] on button "Delete" at bounding box center [163, 167] width 19 height 9
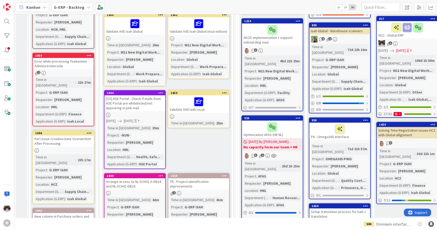
click at [211, 34] on div "Validate AVD Isah Global (Asia edition)" at bounding box center [198, 25] width 61 height 17
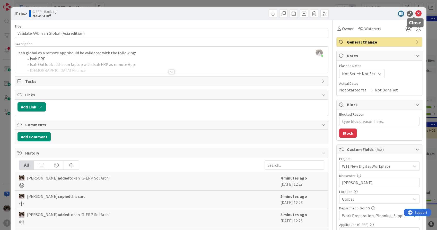
drag, startPoint x: 412, startPoint y: 13, endPoint x: 199, endPoint y: 103, distance: 231.9
click at [415, 12] on icon at bounding box center [418, 14] width 6 height 6
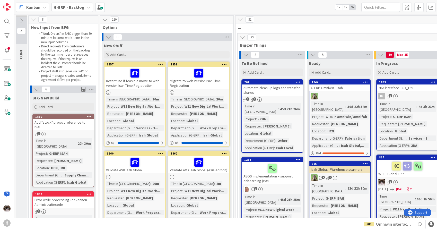
click at [147, 88] on div "Determine if feasible move to web version Isah Time Registration" at bounding box center [134, 78] width 61 height 22
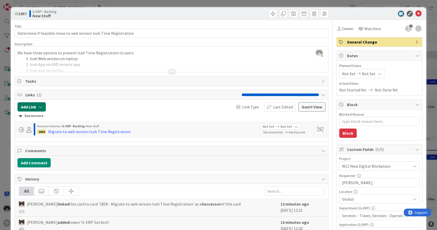
click at [34, 103] on button "Add Link" at bounding box center [31, 106] width 28 height 9
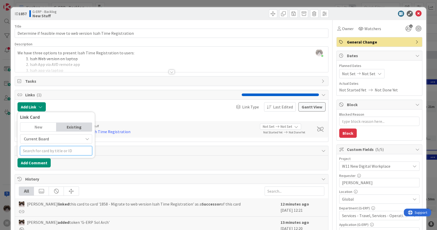
click at [51, 148] on input "text" at bounding box center [56, 150] width 72 height 9
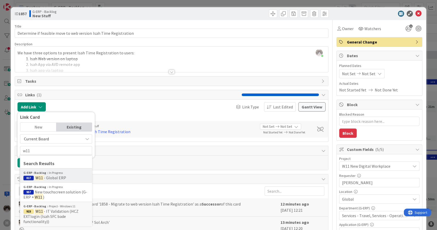
click at [65, 175] on span "- Global ERP" at bounding box center [55, 177] width 22 height 5
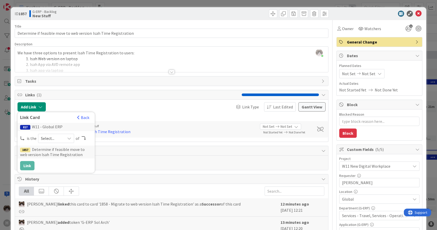
click at [47, 139] on span "Select..." at bounding box center [52, 137] width 22 height 7
click at [58, 152] on span "parent" at bounding box center [83, 150] width 58 height 8
click at [26, 169] on button "Link" at bounding box center [27, 165] width 14 height 9
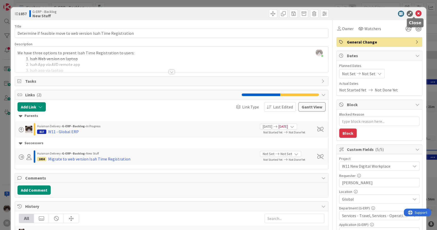
click at [415, 12] on icon at bounding box center [418, 14] width 6 height 6
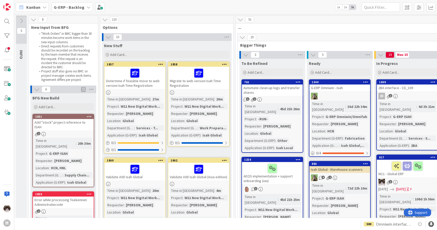
click at [214, 93] on div at bounding box center [198, 92] width 61 height 4
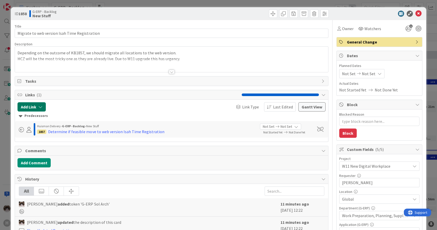
click at [33, 107] on button "Add Link" at bounding box center [31, 106] width 28 height 9
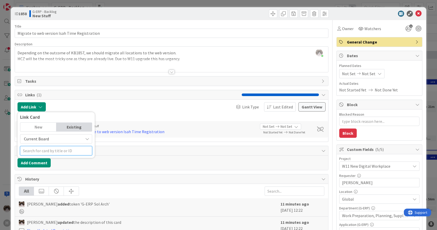
click at [45, 152] on input "text" at bounding box center [56, 150] width 72 height 9
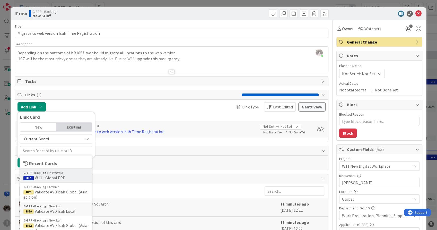
click at [48, 177] on span "W11 - Global ERP" at bounding box center [50, 177] width 31 height 5
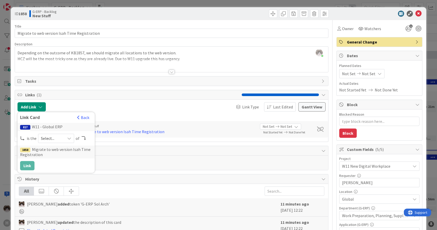
click at [50, 137] on span "Select..." at bounding box center [52, 137] width 22 height 7
click at [52, 150] on link "parent" at bounding box center [76, 150] width 77 height 9
click at [415, 13] on icon at bounding box center [418, 14] width 6 height 6
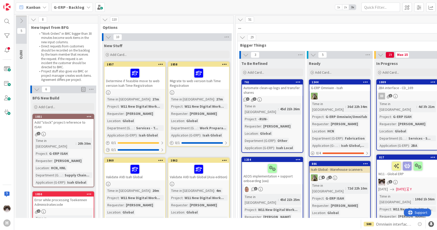
scroll to position [57, 0]
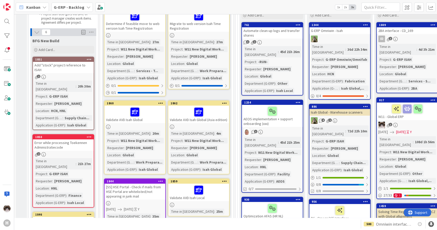
click at [152, 122] on div "Validate AVD Isah Global" at bounding box center [134, 113] width 61 height 17
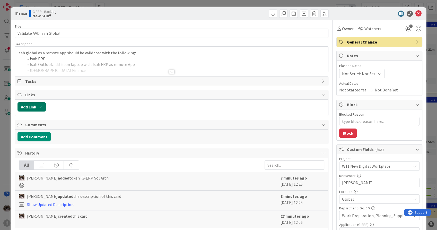
click at [40, 108] on icon "button" at bounding box center [40, 107] width 4 height 4
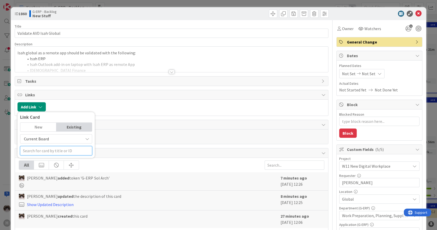
click at [48, 151] on input "text" at bounding box center [56, 150] width 72 height 9
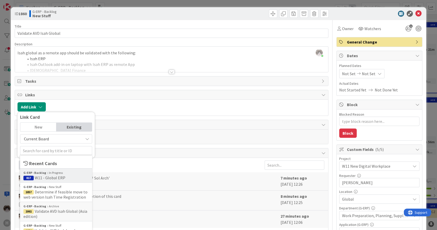
click at [46, 177] on span "W11 - Global ERP" at bounding box center [50, 177] width 31 height 5
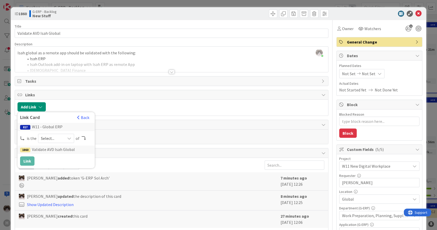
click at [55, 141] on span "Select..." at bounding box center [52, 137] width 22 height 7
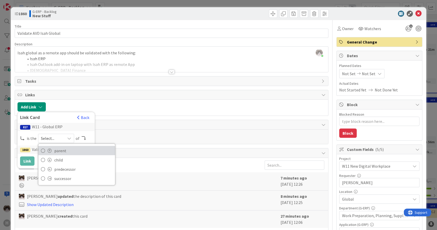
click at [52, 151] on link "parent" at bounding box center [76, 150] width 77 height 9
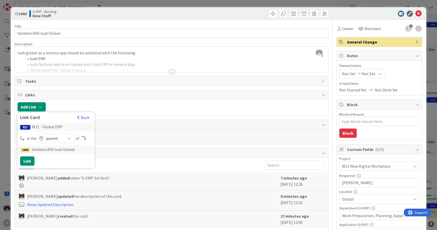
click at [223, 108] on div at bounding box center [186, 106] width 277 height 9
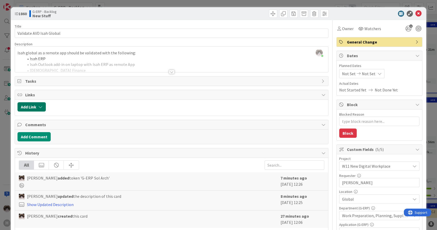
click at [37, 104] on button "Add Link" at bounding box center [31, 106] width 28 height 9
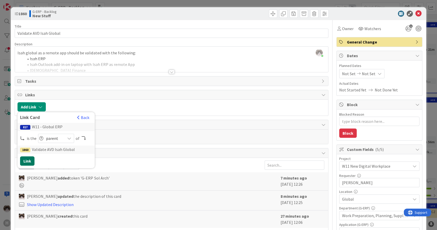
click at [29, 164] on button "Link" at bounding box center [27, 160] width 14 height 9
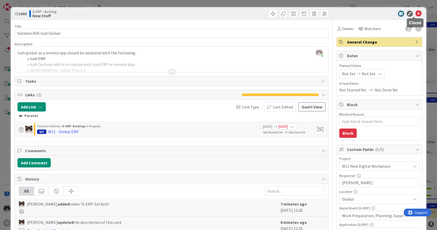
click at [415, 15] on icon at bounding box center [418, 14] width 6 height 6
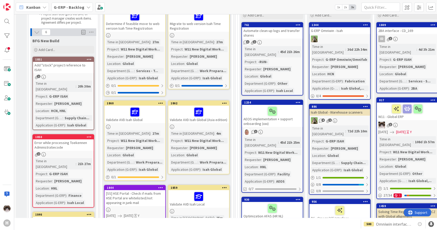
click at [200, 126] on div at bounding box center [198, 126] width 61 height 4
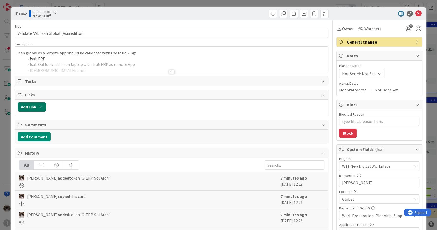
click at [38, 110] on button "Add Link" at bounding box center [31, 106] width 28 height 9
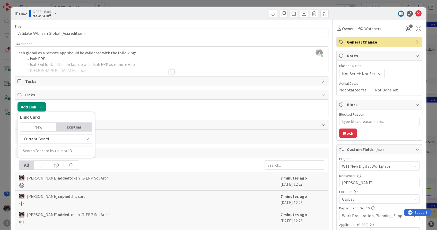
click at [52, 140] on span "Current Board" at bounding box center [52, 138] width 58 height 7
click at [59, 140] on span "Current Board" at bounding box center [52, 138] width 58 height 7
click at [51, 152] on input "text" at bounding box center [56, 150] width 72 height 9
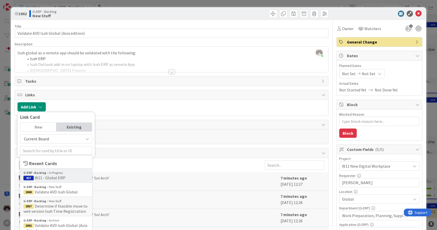
click at [42, 177] on span "W11 - Global ERP" at bounding box center [50, 177] width 31 height 5
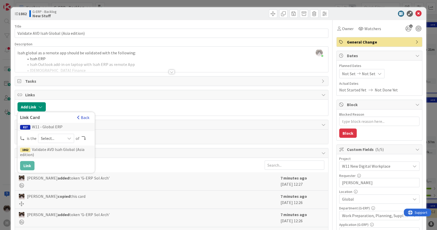
click at [82, 118] on button "Back" at bounding box center [83, 117] width 13 height 6
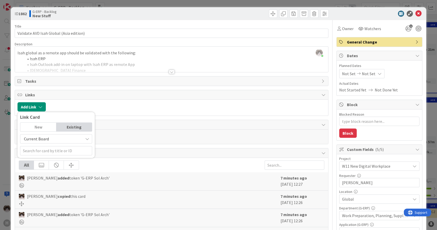
click at [56, 140] on span "Current Board" at bounding box center [52, 138] width 58 height 7
click at [56, 139] on span "Current Board" at bounding box center [52, 138] width 58 height 7
click at [55, 148] on input "text" at bounding box center [56, 150] width 72 height 9
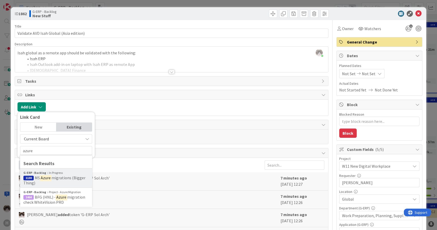
click at [55, 177] on span "migrations (Bigger Thing)" at bounding box center [54, 180] width 62 height 10
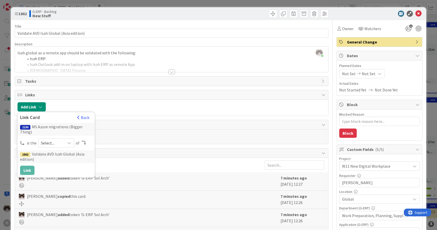
click at [62, 140] on div "Select..." at bounding box center [56, 142] width 36 height 9
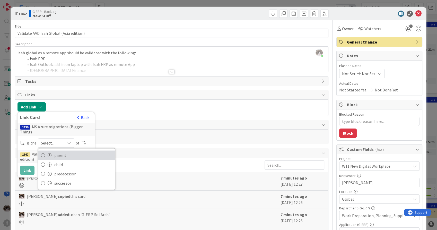
click at [60, 151] on span "parent" at bounding box center [83, 155] width 58 height 8
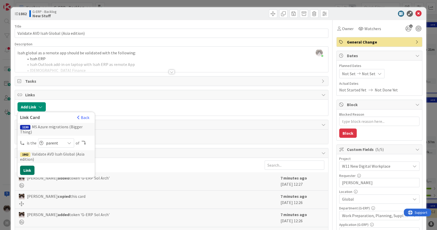
click at [27, 165] on button "Link" at bounding box center [27, 169] width 14 height 9
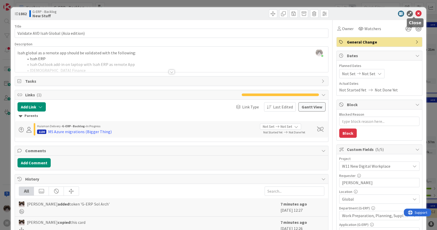
click at [415, 13] on icon at bounding box center [418, 14] width 6 height 6
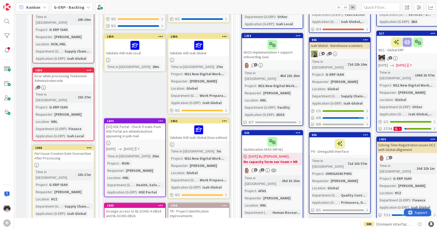
scroll to position [74, 0]
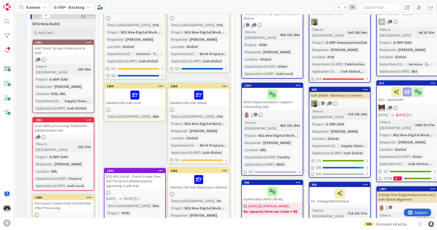
click at [155, 105] on div "Validate AVD Isah Local" at bounding box center [134, 96] width 61 height 17
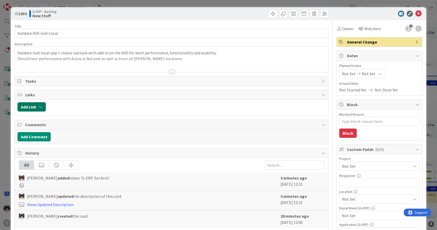
click at [41, 108] on icon "button" at bounding box center [40, 107] width 4 height 4
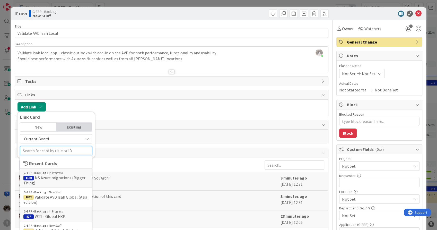
click at [52, 150] on input "text" at bounding box center [56, 150] width 72 height 9
click at [44, 211] on b "G-ERP - Backlog" at bounding box center [34, 211] width 23 height 5
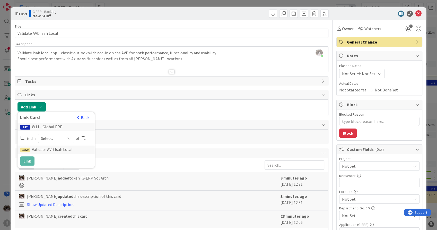
click at [47, 139] on span "Select..." at bounding box center [52, 137] width 22 height 7
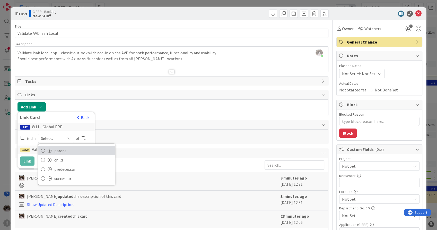
click at [55, 151] on span "parent" at bounding box center [83, 150] width 58 height 8
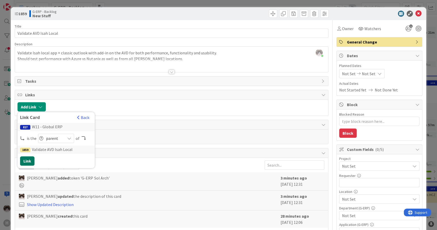
click at [28, 158] on button "Link" at bounding box center [27, 160] width 14 height 9
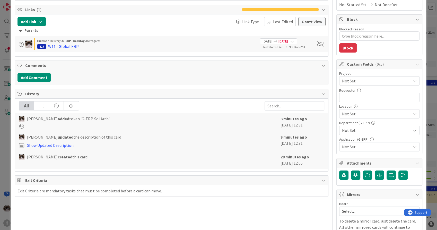
scroll to position [86, 0]
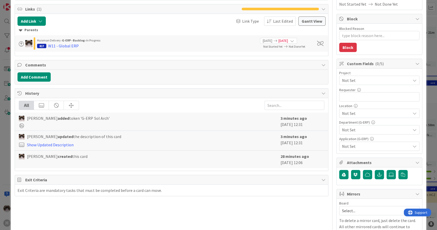
click at [348, 85] on div "Project Not Set Requester 0 / 32 Location Not Set Department (G-ERP) Not Set Ap…" at bounding box center [379, 111] width 80 height 80
click at [351, 80] on span "Not Set" at bounding box center [375, 80] width 66 height 7
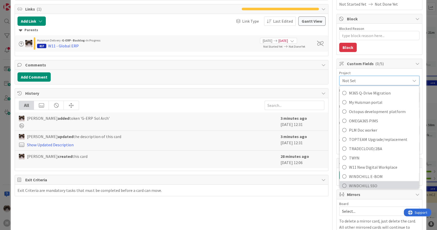
scroll to position [314, 0]
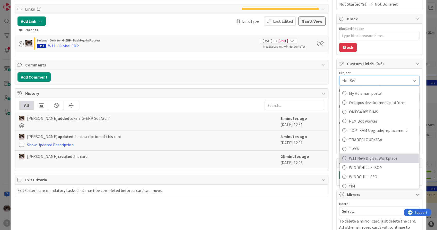
click at [365, 159] on span "W11 New Digital Workplace" at bounding box center [382, 158] width 67 height 8
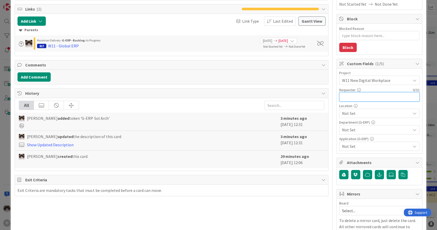
click at [364, 99] on input "text" at bounding box center [379, 96] width 80 height 9
click at [369, 111] on span "Not Set" at bounding box center [376, 113] width 68 height 6
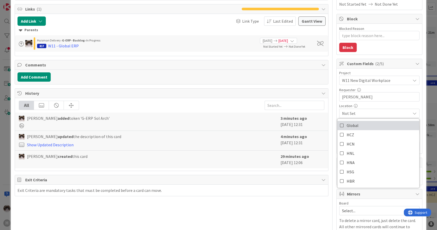
click at [372, 128] on link "Global" at bounding box center [378, 125] width 82 height 9
click at [377, 111] on span "Global" at bounding box center [376, 113] width 68 height 6
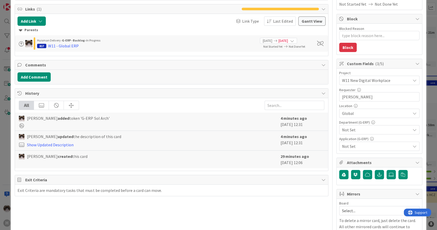
click at [371, 125] on div "Not Set" at bounding box center [379, 129] width 80 height 9
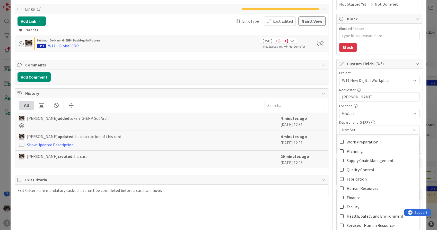
click at [371, 132] on span "Not Set" at bounding box center [376, 130] width 68 height 6
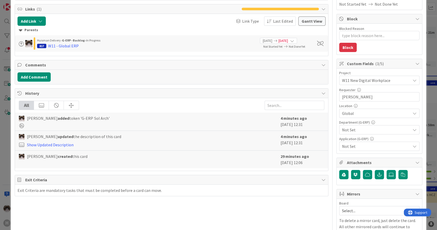
click at [371, 132] on span "Not Set" at bounding box center [376, 130] width 68 height 6
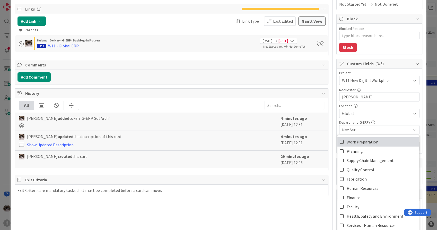
click at [364, 140] on span "Work Preparation" at bounding box center [362, 142] width 32 height 8
click at [362, 150] on link "Planning" at bounding box center [378, 150] width 82 height 9
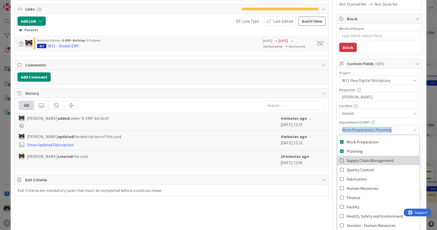
click at [362, 158] on span "Supply Chain Management" at bounding box center [369, 160] width 47 height 8
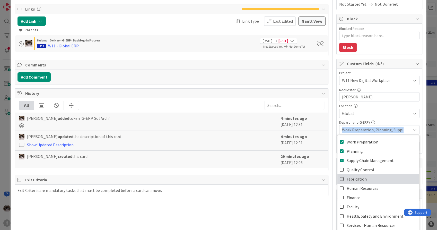
click at [359, 177] on span "Fabrication" at bounding box center [356, 179] width 20 height 8
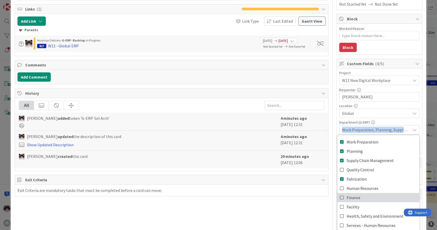
click at [358, 194] on link "Finance" at bounding box center [378, 197] width 82 height 9
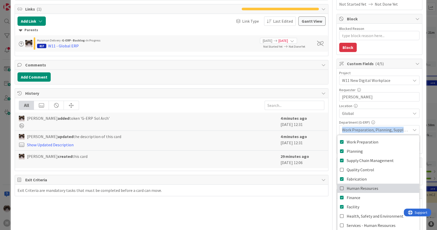
click at [357, 188] on span "Human Resources" at bounding box center [362, 188] width 32 height 8
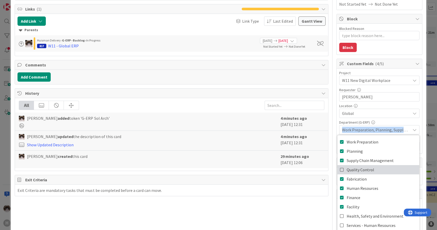
click at [362, 171] on span "Quality Control" at bounding box center [360, 170] width 28 height 8
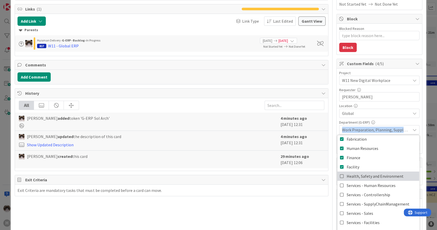
scroll to position [42, 0]
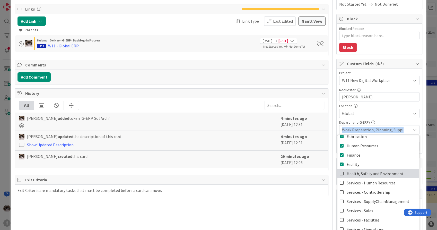
click at [359, 172] on span "Health, Safety and Environment" at bounding box center [374, 173] width 57 height 8
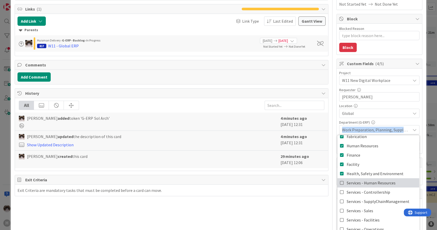
click at [360, 181] on span "Services - Human Resources" at bounding box center [370, 183] width 49 height 8
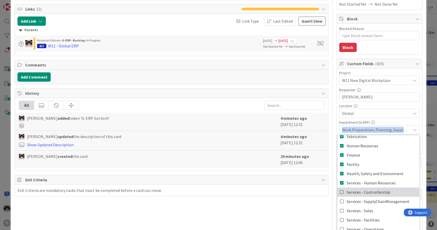
click at [359, 189] on span "Services - Controllership" at bounding box center [367, 192] width 43 height 8
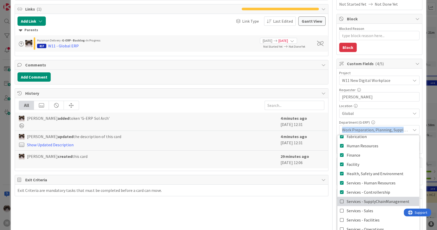
click at [362, 199] on span "Services - SupplyChainManagement" at bounding box center [377, 201] width 63 height 8
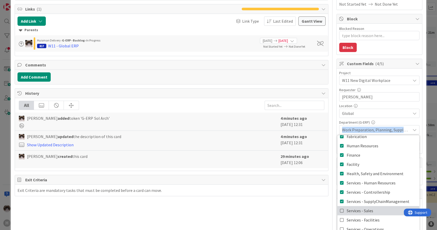
click at [366, 208] on span "Services - Sales" at bounding box center [359, 210] width 26 height 8
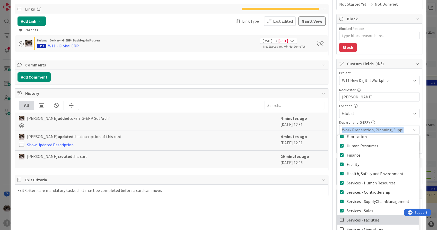
click at [368, 220] on span "Services - Facilities" at bounding box center [362, 220] width 33 height 8
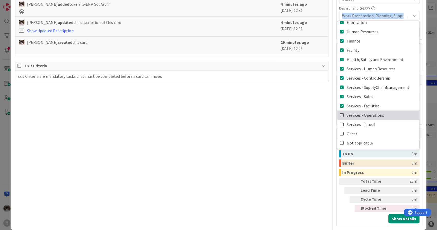
click at [372, 118] on link "Services - Operations" at bounding box center [378, 114] width 82 height 9
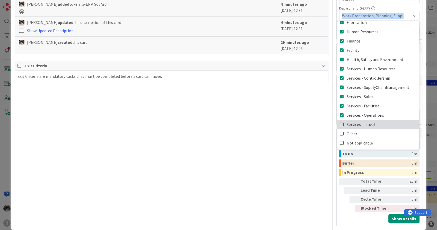
click at [372, 120] on link "Services - Travel" at bounding box center [378, 124] width 82 height 9
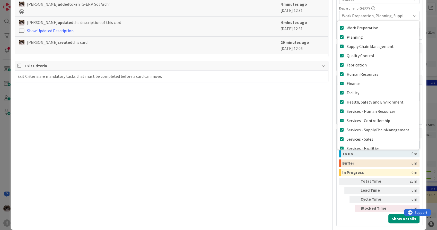
click at [290, 143] on div "Title 23 / 128 Validate AVD Isah Local Description [PERSON_NAME] just joined Va…" at bounding box center [171, 23] width 313 height 405
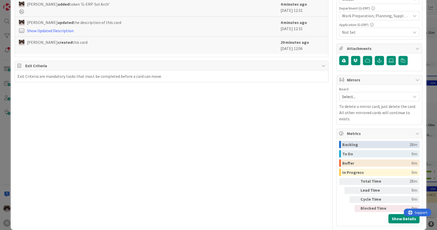
scroll to position [114, 0]
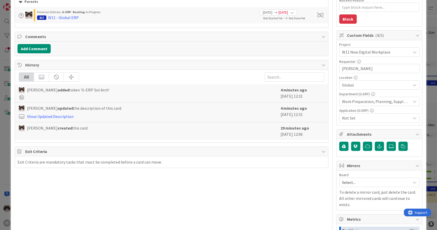
click at [354, 113] on div "Not Set" at bounding box center [379, 117] width 80 height 9
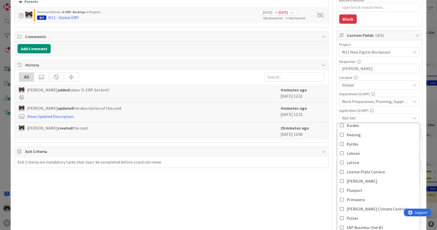
scroll to position [114, 0]
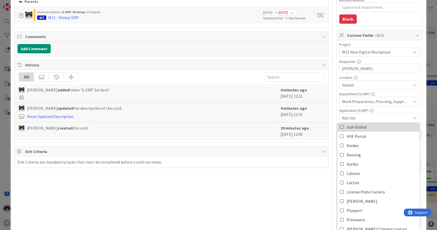
click at [374, 127] on link "Isah Global" at bounding box center [378, 126] width 82 height 9
click at [312, 196] on div "Title 23 / 128 Validate AVD Isah Local Description [PERSON_NAME] just joined Va…" at bounding box center [171, 108] width 313 height 405
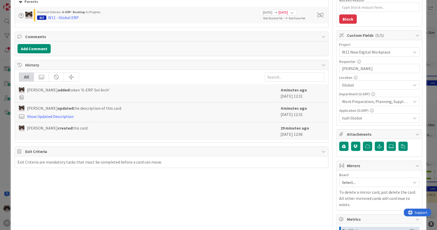
scroll to position [0, 0]
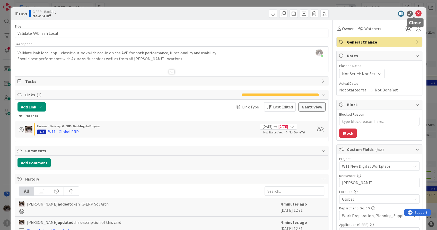
click at [415, 14] on icon at bounding box center [418, 14] width 6 height 6
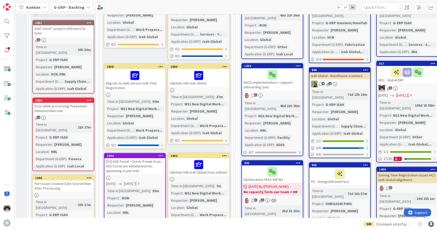
scroll to position [114, 0]
